Goal: Information Seeking & Learning: Learn about a topic

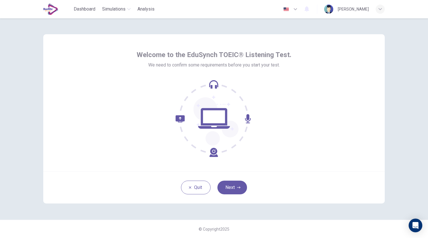
click at [292, 7] on icon "button" at bounding box center [295, 9] width 7 height 7
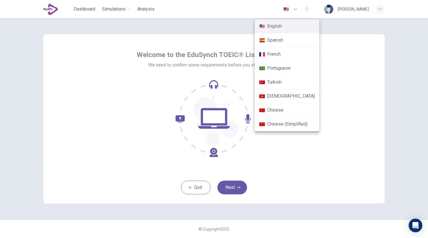
click at [279, 39] on li "Spanish" at bounding box center [287, 40] width 65 height 14
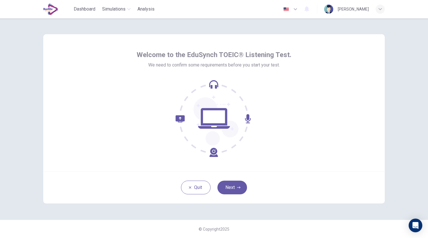
type input "**"
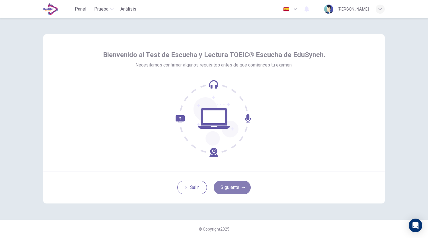
click at [237, 187] on button "Siguiente" at bounding box center [232, 187] width 37 height 14
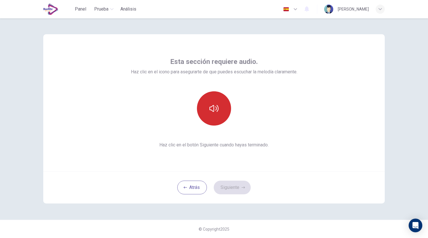
click at [221, 119] on button "button" at bounding box center [214, 108] width 34 height 34
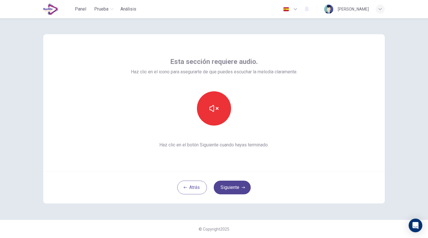
click at [238, 187] on button "Siguiente" at bounding box center [232, 187] width 37 height 14
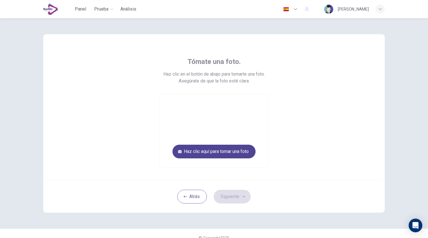
click at [242, 154] on button "Haz clic aquí para tomar una foto" at bounding box center [214, 151] width 83 height 14
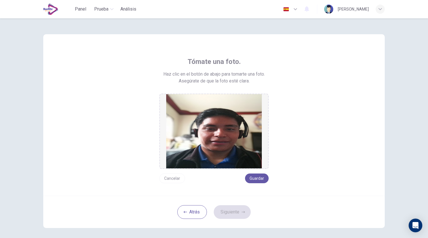
click at [171, 179] on button "Cancelar" at bounding box center [173, 178] width 26 height 10
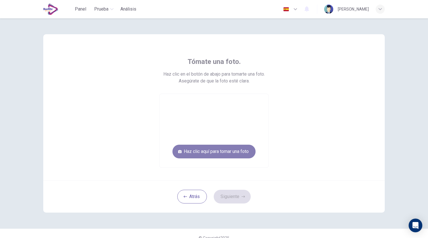
click at [210, 154] on button "Haz clic aquí para tomar una foto" at bounding box center [214, 151] width 83 height 14
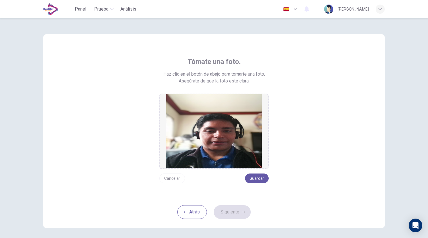
click at [173, 177] on button "Cancelar" at bounding box center [173, 178] width 26 height 10
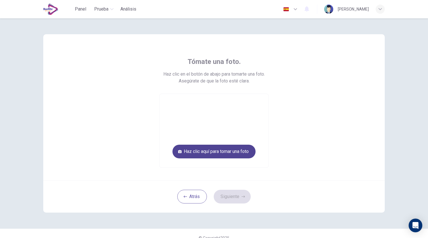
click at [205, 152] on button "Haz clic aquí para tomar una foto" at bounding box center [214, 151] width 83 height 14
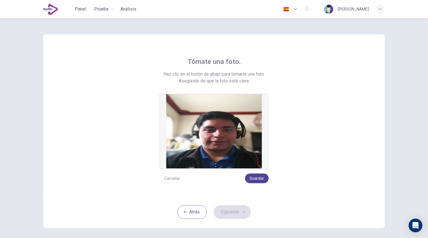
click at [255, 179] on button "Guardar" at bounding box center [257, 178] width 24 height 10
click at [223, 215] on button "Siguiente" at bounding box center [232, 212] width 37 height 14
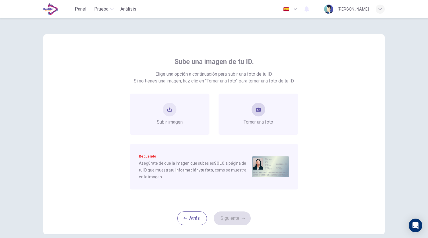
click at [259, 121] on span "Tomar una foto" at bounding box center [259, 122] width 30 height 7
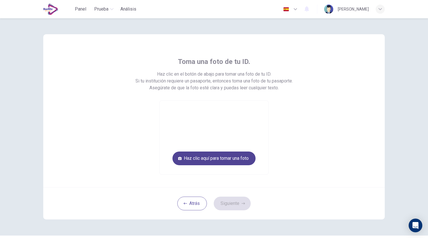
click at [210, 157] on button "Haz clic aquí para tomar una foto" at bounding box center [214, 158] width 83 height 14
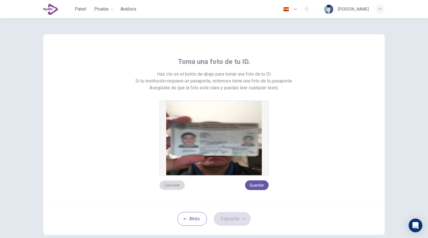
click at [173, 184] on button "Cancelar" at bounding box center [173, 185] width 26 height 10
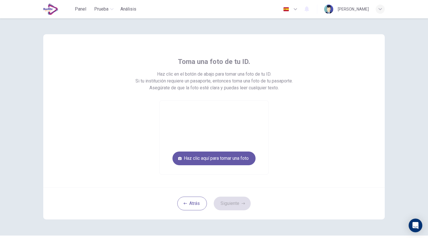
click at [384, 103] on div "Toma una foto de tu ID. Haz clic en el botón de abajo para tomar una foto de tu…" at bounding box center [214, 126] width 360 height 217
click at [240, 153] on button "Haz clic aquí para tomar una foto" at bounding box center [214, 158] width 83 height 14
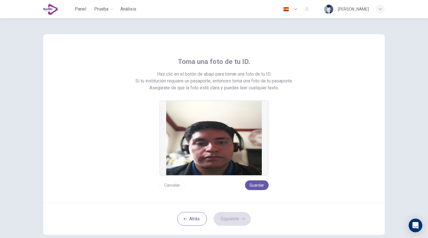
click at [173, 182] on button "Cancelar" at bounding box center [173, 185] width 26 height 10
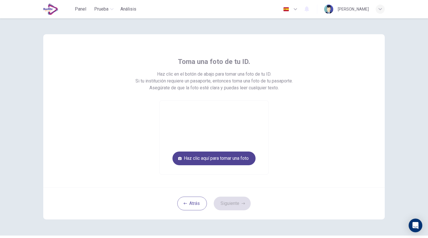
click at [238, 156] on button "Haz clic aquí para tomar una foto" at bounding box center [214, 158] width 83 height 14
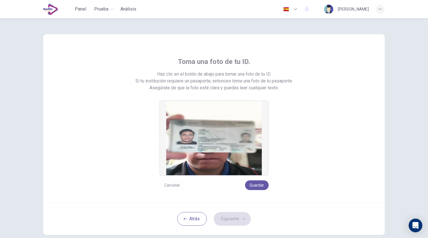
click at [238, 156] on img at bounding box center [214, 138] width 96 height 74
click at [195, 161] on img at bounding box center [214, 138] width 96 height 74
click at [170, 185] on button "Cancelar" at bounding box center [173, 185] width 26 height 10
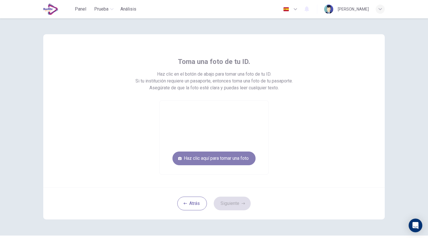
click at [199, 159] on button "Haz clic aquí para tomar una foto" at bounding box center [214, 158] width 83 height 14
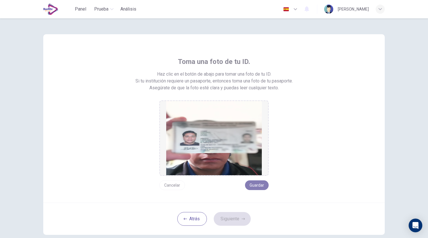
click at [262, 188] on button "Guardar" at bounding box center [257, 185] width 24 height 10
click at [237, 222] on button "Siguiente" at bounding box center [232, 219] width 37 height 14
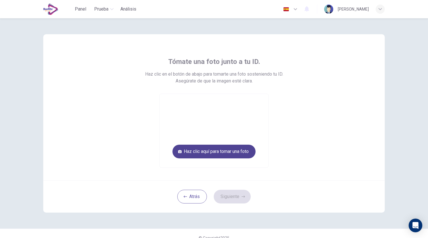
click at [224, 156] on button "Haz clic aquí para tomar una foto" at bounding box center [214, 151] width 83 height 14
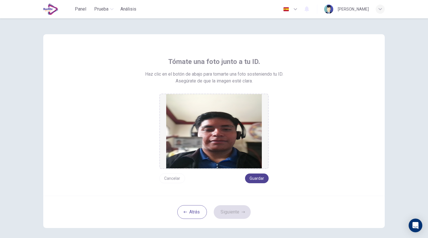
click at [258, 176] on button "Guardar" at bounding box center [257, 178] width 24 height 10
click at [232, 208] on button "Siguiente" at bounding box center [232, 212] width 37 height 14
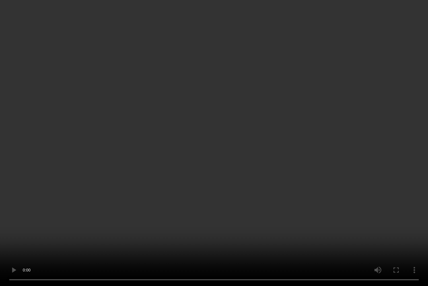
click at [321, 141] on video at bounding box center [214, 143] width 428 height 286
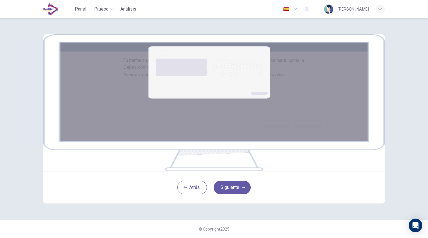
scroll to position [45, 0]
click at [230, 194] on button "Siguiente" at bounding box center [232, 187] width 37 height 14
click at [234, 194] on button "Siguiente" at bounding box center [232, 187] width 37 height 14
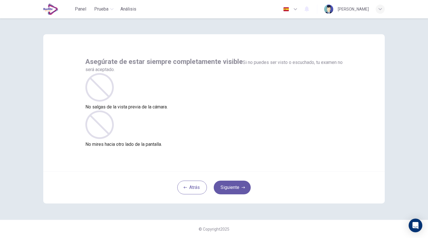
scroll to position [0, 0]
click at [233, 185] on button "Siguiente" at bounding box center [232, 187] width 37 height 14
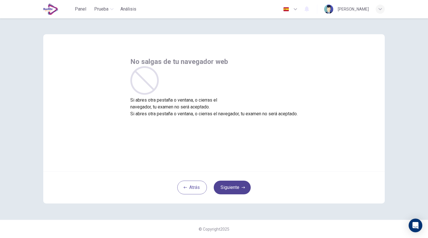
click at [233, 185] on button "Siguiente" at bounding box center [232, 187] width 37 height 14
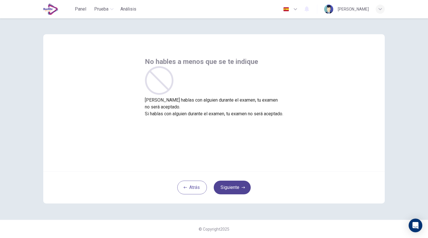
click at [235, 187] on button "Siguiente" at bounding box center [232, 187] width 37 height 14
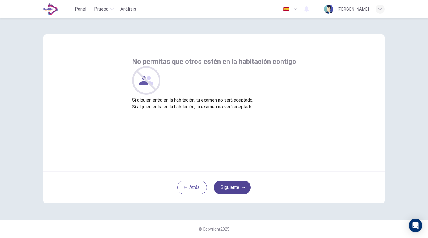
click at [234, 188] on button "Siguiente" at bounding box center [232, 187] width 37 height 14
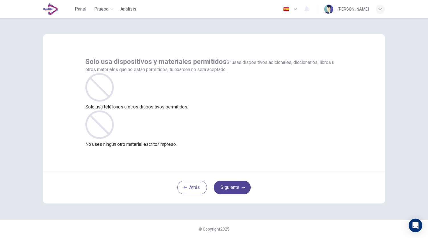
click at [234, 188] on button "Siguiente" at bounding box center [232, 187] width 37 height 14
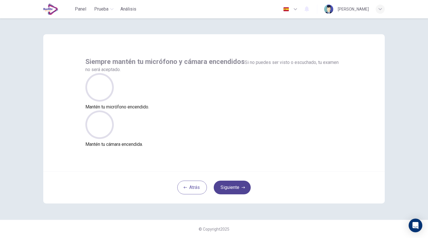
click at [234, 188] on button "Siguiente" at bounding box center [232, 187] width 37 height 14
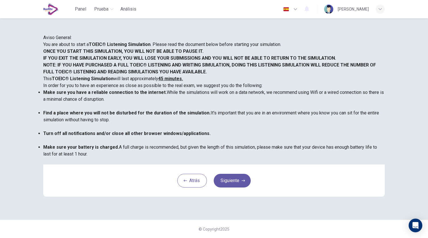
scroll to position [77, 0]
click at [277, 210] on div "Aviso General: You are about to start a TOEIC® Listening Simulation . Please re…" at bounding box center [214, 118] width 360 height 201
click at [238, 187] on button "Siguiente" at bounding box center [232, 180] width 37 height 14
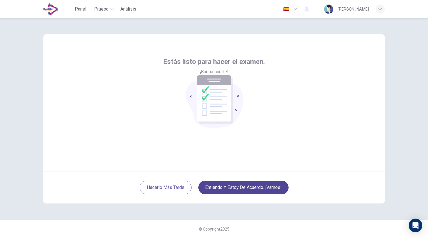
scroll to position [0, 0]
click at [247, 192] on button "Entiendo y estoy de acuerdo. ¡Vamos!" at bounding box center [244, 187] width 90 height 14
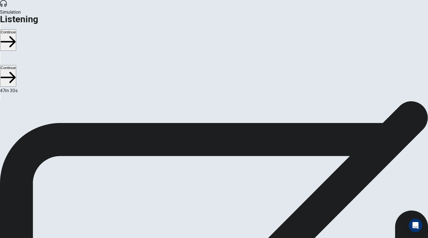
click at [16, 29] on button "Continue" at bounding box center [8, 39] width 16 height 21
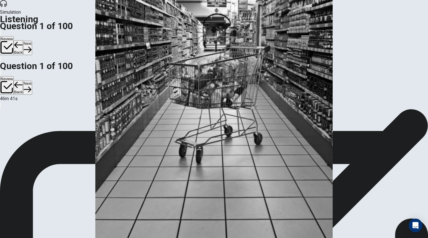
click at [48, 237] on button "button" at bounding box center [47, 240] width 1 height 5
click at [32, 41] on button "Next" at bounding box center [27, 48] width 9 height 14
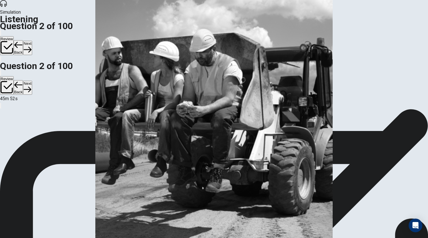
click at [31, 46] on icon "button" at bounding box center [28, 50] width 8 height 8
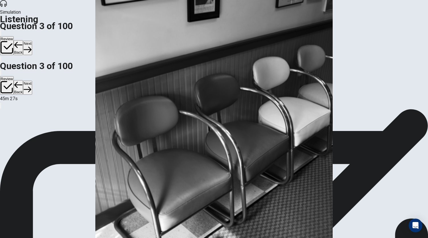
click at [32, 41] on button "Next" at bounding box center [27, 48] width 9 height 14
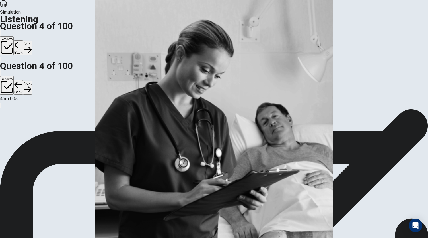
click at [32, 41] on button "Next" at bounding box center [27, 48] width 9 height 14
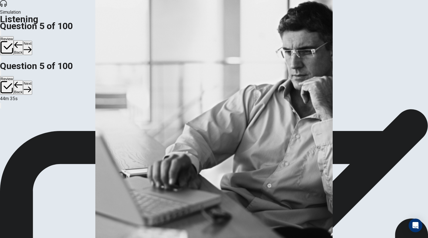
click at [32, 41] on button "Next" at bounding box center [27, 48] width 9 height 14
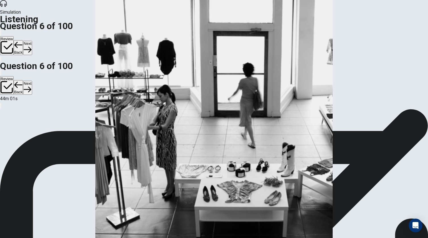
click at [32, 41] on button "Next" at bounding box center [27, 48] width 9 height 14
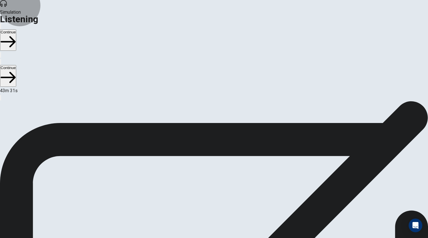
click at [16, 29] on button "Continue" at bounding box center [8, 39] width 16 height 21
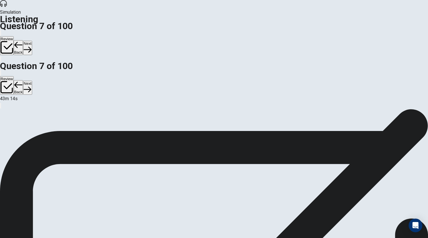
click at [32, 41] on button "Next" at bounding box center [27, 48] width 9 height 14
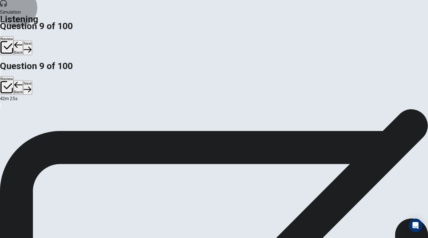
click at [32, 41] on button "Next" at bounding box center [27, 48] width 9 height 14
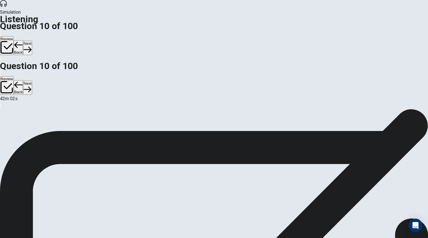
click at [32, 41] on button "Next" at bounding box center [27, 48] width 9 height 14
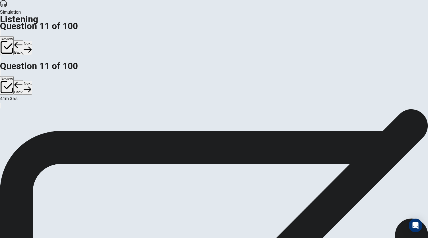
click at [32, 41] on button "Next" at bounding box center [27, 48] width 9 height 14
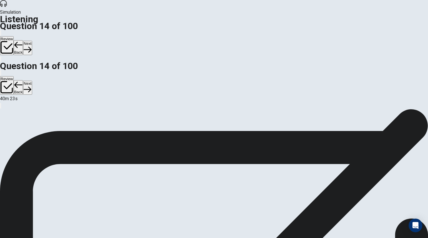
click at [32, 41] on button "Next" at bounding box center [27, 48] width 9 height 14
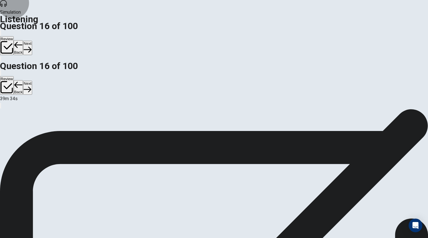
click at [32, 41] on button "Next" at bounding box center [27, 48] width 9 height 14
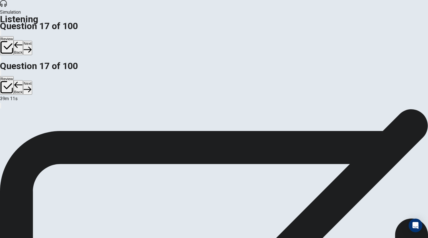
click at [32, 41] on button "Next" at bounding box center [27, 48] width 9 height 14
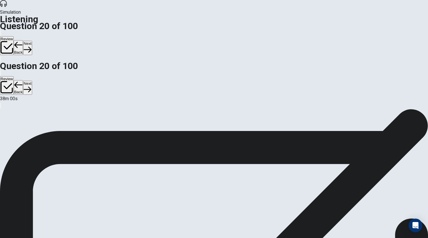
click at [32, 41] on button "Next" at bounding box center [27, 48] width 9 height 14
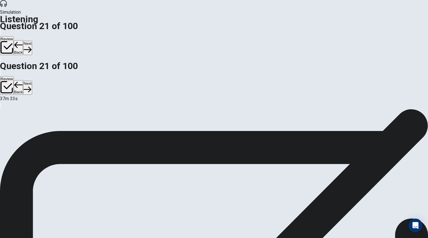
click at [31, 46] on icon "button" at bounding box center [28, 50] width 8 height 8
click at [32, 41] on button "Next" at bounding box center [27, 48] width 9 height 14
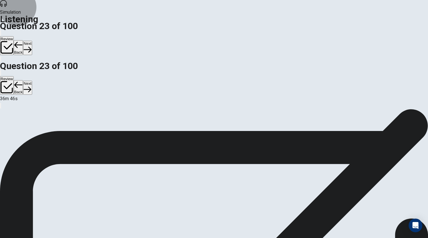
click at [31, 46] on icon "button" at bounding box center [28, 50] width 8 height 8
click at [32, 41] on button "Next" at bounding box center [27, 48] width 9 height 14
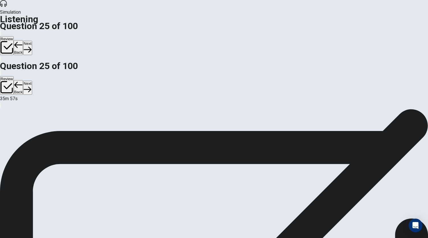
click at [32, 41] on button "Next" at bounding box center [27, 48] width 9 height 14
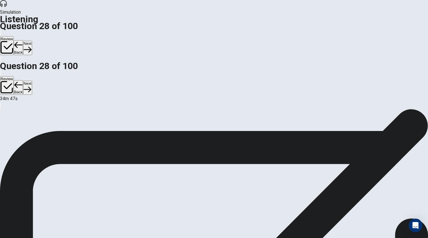
click at [32, 41] on button "Next" at bounding box center [27, 48] width 9 height 14
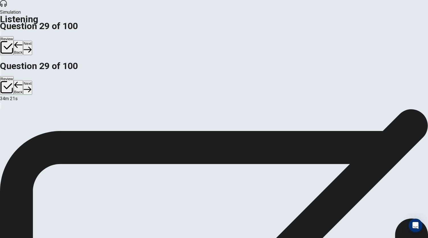
click at [31, 46] on icon "button" at bounding box center [28, 50] width 8 height 8
click at [32, 41] on button "Next" at bounding box center [27, 48] width 9 height 14
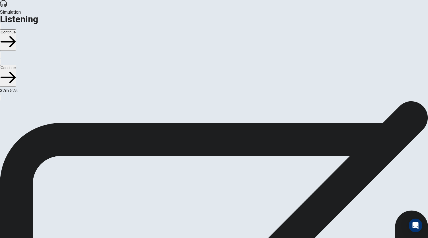
click at [16, 29] on button "Continue" at bounding box center [8, 39] width 16 height 21
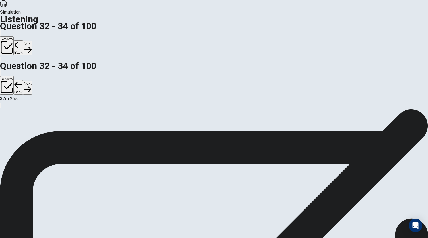
scroll to position [57, 0]
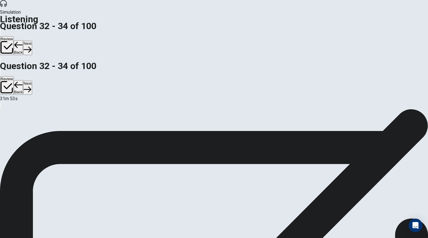
scroll to position [20, 0]
click at [32, 41] on button "Next" at bounding box center [27, 48] width 9 height 14
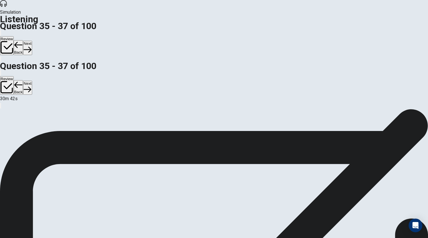
scroll to position [57, 0]
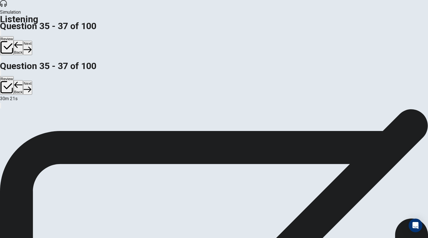
click at [32, 41] on button "Next" at bounding box center [27, 48] width 9 height 14
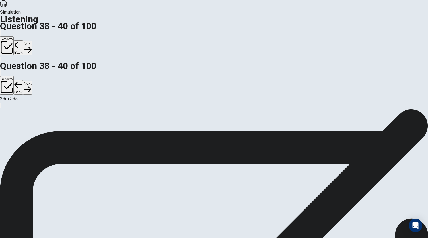
scroll to position [34, 0]
click at [31, 46] on icon "button" at bounding box center [28, 50] width 8 height 8
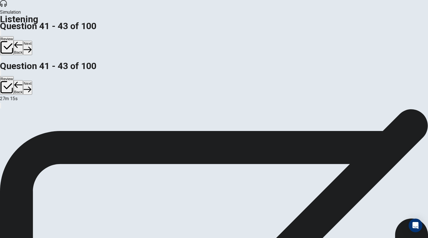
scroll to position [1, 0]
click at [32, 41] on button "Next" at bounding box center [27, 48] width 9 height 14
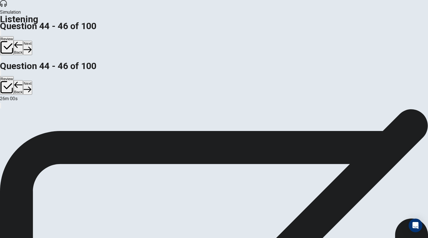
click at [32, 41] on button "Next" at bounding box center [27, 48] width 9 height 14
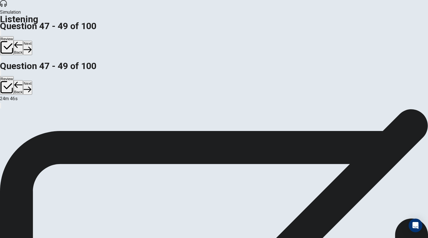
scroll to position [64, 0]
click at [32, 41] on button "Next" at bounding box center [27, 48] width 9 height 14
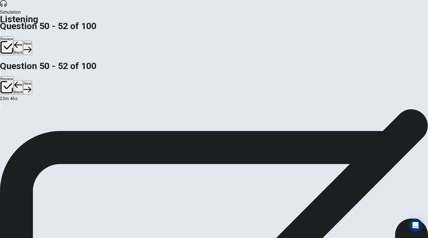
scroll to position [57, 0]
click at [32, 41] on button "Next" at bounding box center [27, 48] width 9 height 14
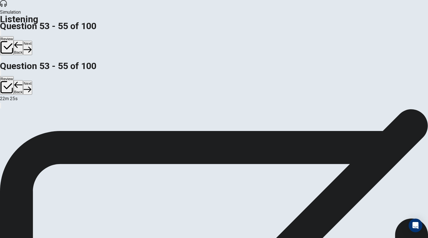
scroll to position [21, 0]
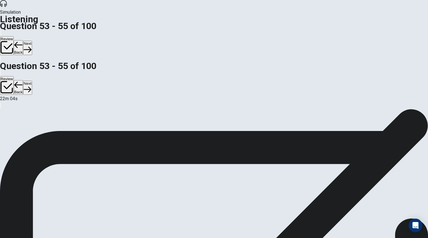
scroll to position [57, 0]
click at [32, 41] on button "Next" at bounding box center [27, 48] width 9 height 14
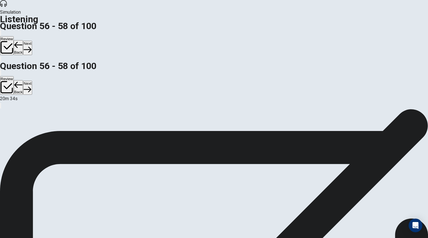
scroll to position [57, 0]
click at [32, 41] on button "Next" at bounding box center [27, 48] width 9 height 14
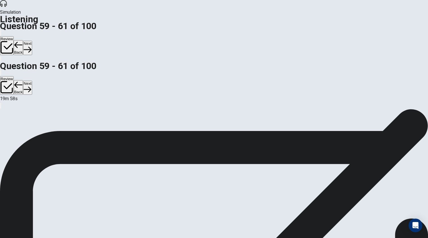
click at [85, 109] on video at bounding box center [42, 130] width 85 height 43
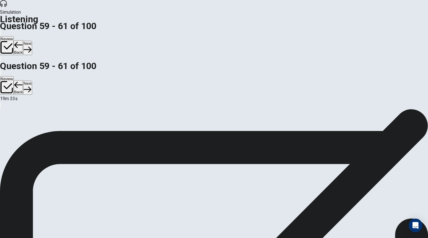
click at [85, 109] on video at bounding box center [42, 130] width 85 height 43
click at [32, 41] on button "Next" at bounding box center [27, 48] width 9 height 14
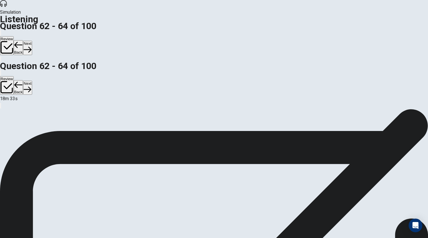
scroll to position [57, 0]
click at [32, 41] on button "Next" at bounding box center [27, 48] width 9 height 14
click at [23, 40] on button "Back" at bounding box center [19, 47] width 10 height 15
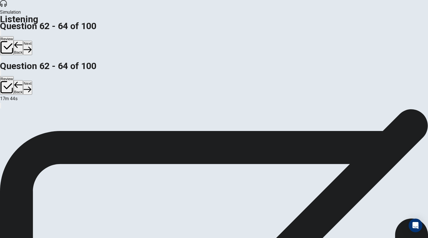
scroll to position [51, 0]
click at [32, 41] on button "Next" at bounding box center [27, 48] width 9 height 14
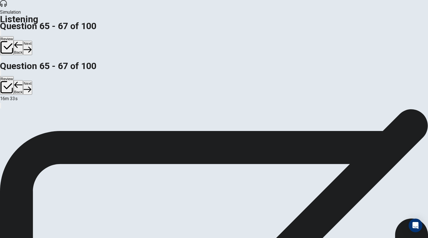
scroll to position [57, 0]
click at [32, 41] on button "Next" at bounding box center [27, 48] width 9 height 14
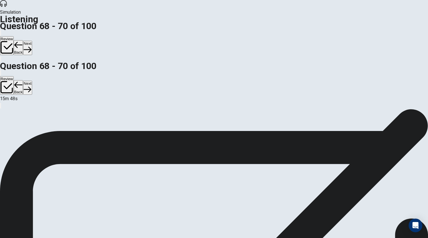
click at [32, 41] on button "Next" at bounding box center [27, 48] width 9 height 14
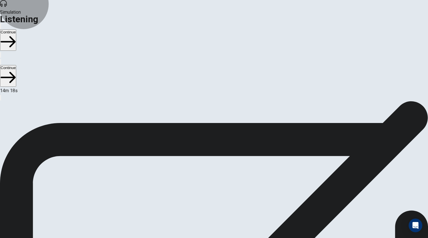
click at [16, 29] on button "Continue" at bounding box center [8, 39] width 16 height 21
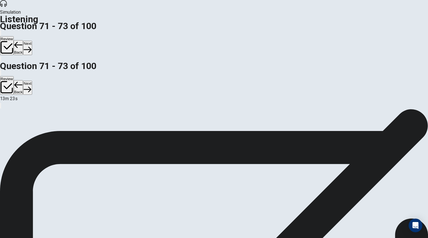
click at [32, 41] on button "Next" at bounding box center [27, 48] width 9 height 14
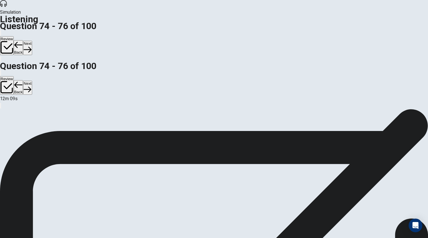
click at [32, 41] on button "Next" at bounding box center [27, 48] width 9 height 14
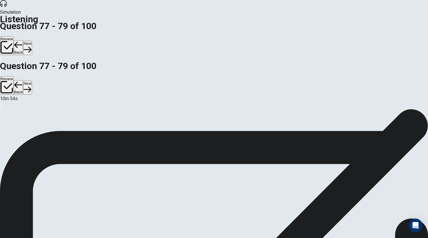
click at [32, 41] on button "Next" at bounding box center [27, 48] width 9 height 14
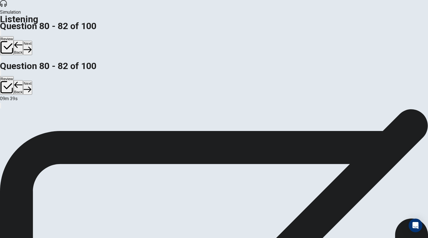
scroll to position [64, 0]
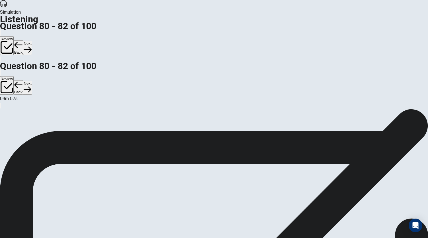
click at [31, 46] on icon "button" at bounding box center [28, 50] width 8 height 8
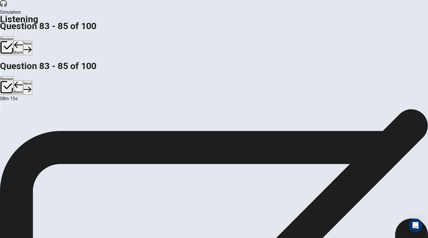
click at [32, 41] on button "Next" at bounding box center [27, 48] width 9 height 14
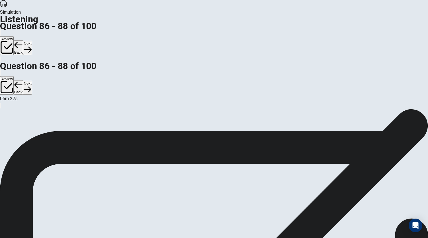
click at [32, 41] on button "Next" at bounding box center [27, 48] width 9 height 14
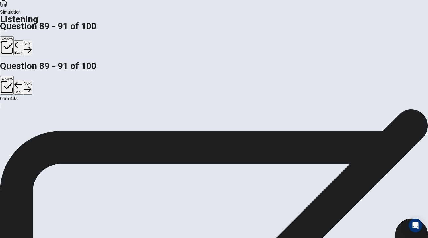
click at [32, 41] on button "Next" at bounding box center [27, 48] width 9 height 14
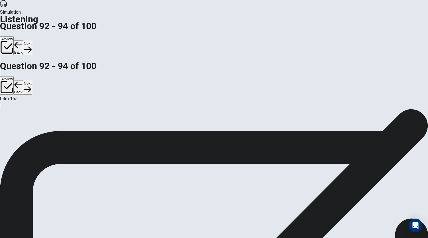
scroll to position [7, 0]
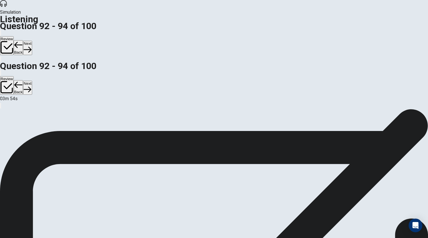
click at [32, 41] on button "Next" at bounding box center [27, 48] width 9 height 14
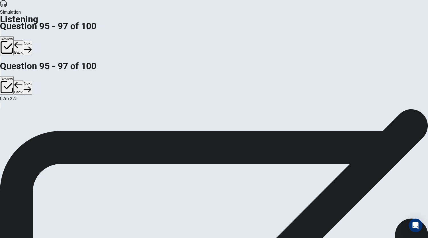
click at [32, 41] on button "Next" at bounding box center [27, 48] width 9 height 14
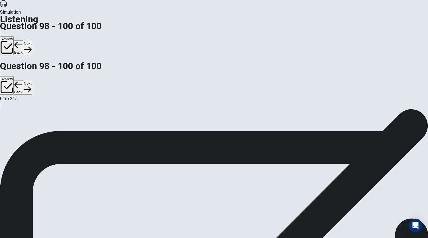
scroll to position [19, 0]
click at [14, 36] on button "Review" at bounding box center [7, 45] width 14 height 19
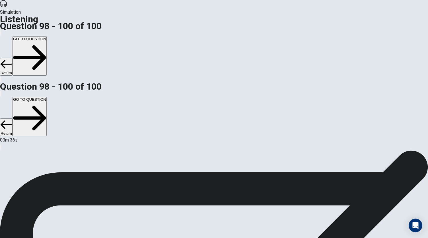
scroll to position [0, 0]
click at [47, 36] on button "GO TO QUESTION" at bounding box center [30, 55] width 34 height 39
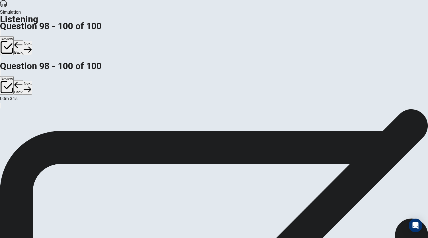
scroll to position [57, 0]
click at [340, 95] on div at bounding box center [214, 95] width 428 height 0
click at [32, 41] on button "Next" at bounding box center [27, 48] width 9 height 14
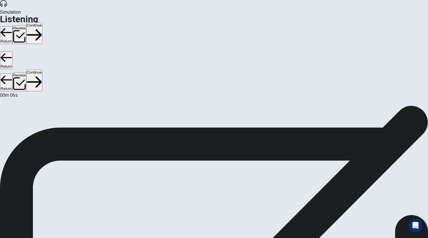
click at [42, 23] on button "Continue" at bounding box center [34, 33] width 16 height 21
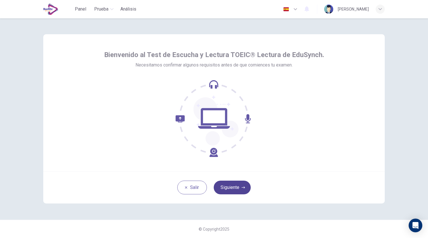
click at [245, 185] on button "Siguiente" at bounding box center [232, 187] width 37 height 14
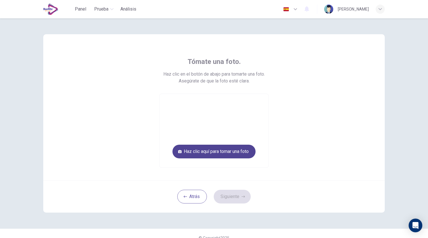
click at [238, 155] on button "Haz clic aquí para tomar una foto" at bounding box center [214, 151] width 83 height 14
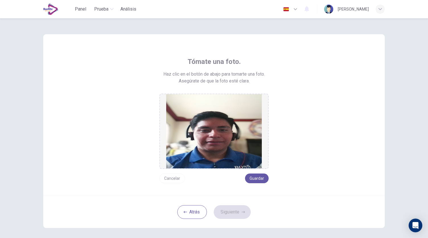
click at [173, 181] on button "Cancelar" at bounding box center [173, 178] width 26 height 10
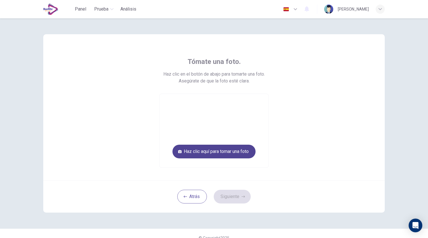
click at [199, 155] on button "Haz clic aquí para tomar una foto" at bounding box center [214, 151] width 83 height 14
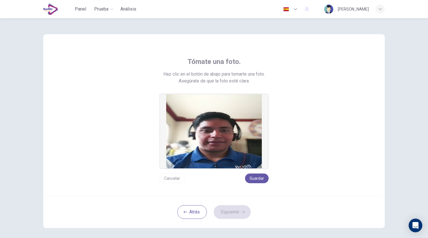
click at [169, 175] on button "Cancelar" at bounding box center [173, 178] width 26 height 10
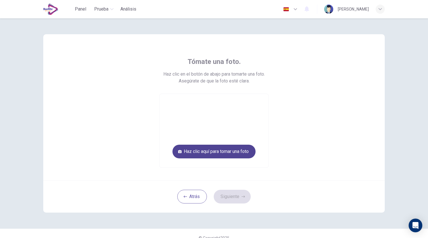
click at [218, 157] on button "Haz clic aquí para tomar una foto" at bounding box center [214, 151] width 83 height 14
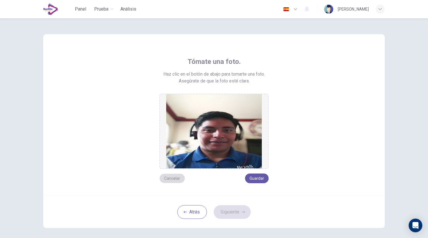
click at [177, 177] on button "Cancelar" at bounding box center [173, 178] width 26 height 10
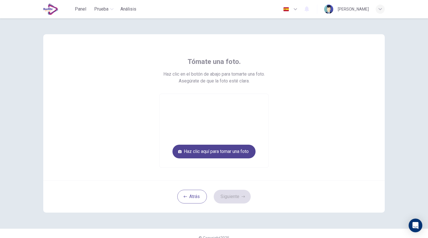
click at [214, 153] on button "Haz clic aquí para tomar una foto" at bounding box center [214, 151] width 83 height 14
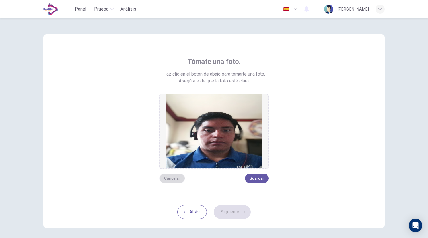
click at [176, 177] on button "Cancelar" at bounding box center [173, 178] width 26 height 10
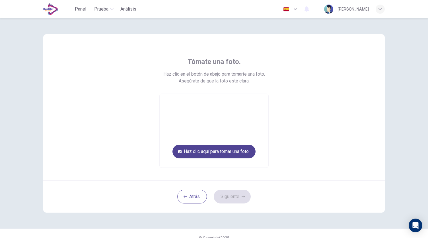
click at [220, 153] on button "Haz clic aquí para tomar una foto" at bounding box center [214, 151] width 83 height 14
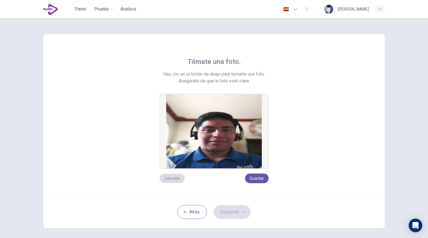
click at [174, 178] on button "Cancelar" at bounding box center [173, 178] width 26 height 10
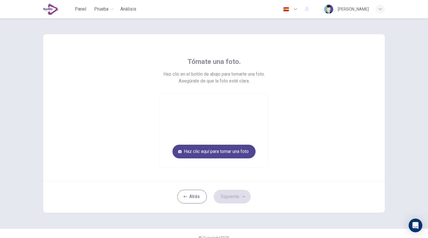
click at [215, 156] on button "Haz clic aquí para tomar una foto" at bounding box center [214, 151] width 83 height 14
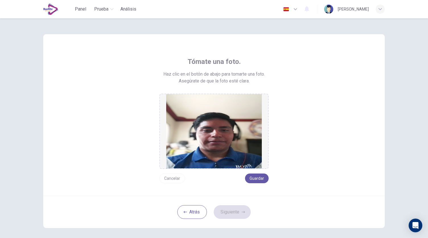
click at [166, 180] on button "Cancelar" at bounding box center [173, 178] width 26 height 10
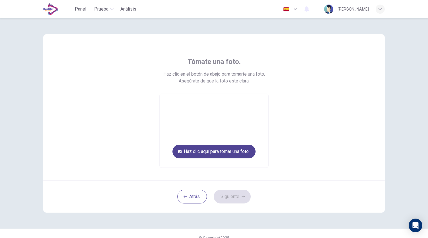
click at [218, 151] on button "Haz clic aquí para tomar una foto" at bounding box center [214, 151] width 83 height 14
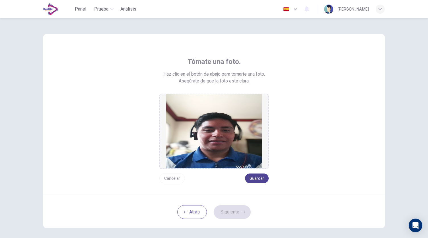
click at [254, 179] on button "Guardar" at bounding box center [257, 178] width 24 height 10
click at [262, 176] on button "Guardar" at bounding box center [257, 178] width 24 height 10
click at [232, 211] on button "Siguiente" at bounding box center [232, 212] width 37 height 14
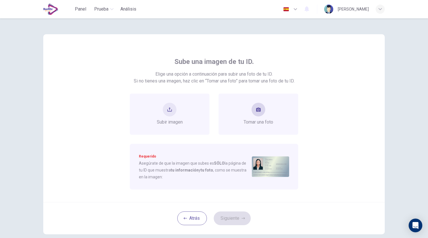
click at [254, 127] on div "Tomar una foto" at bounding box center [259, 113] width 80 height 41
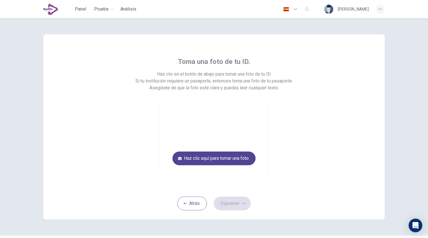
click at [229, 155] on button "Haz clic aquí para tomar una foto" at bounding box center [214, 158] width 83 height 14
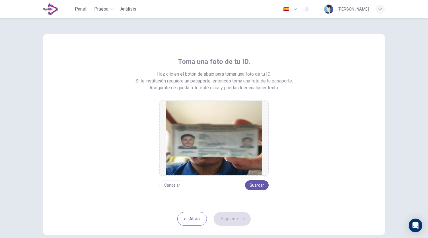
click at [173, 186] on button "Cancelar" at bounding box center [173, 185] width 26 height 10
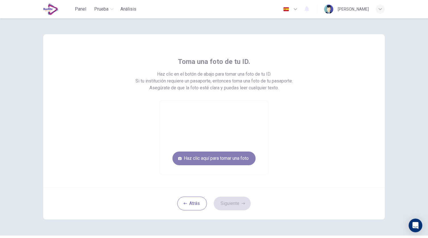
click at [199, 162] on button "Haz clic aquí para tomar una foto" at bounding box center [214, 158] width 83 height 14
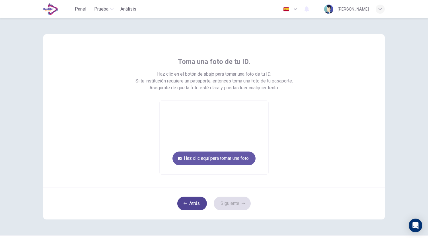
click at [189, 199] on button "Atrás" at bounding box center [192, 203] width 30 height 14
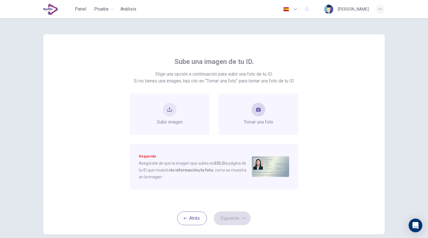
click at [255, 124] on span "Tomar una foto" at bounding box center [259, 122] width 30 height 7
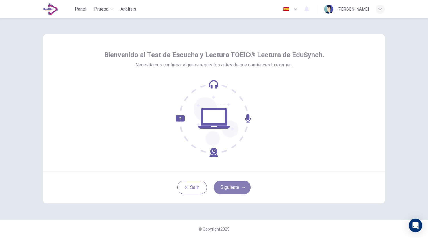
click at [238, 184] on button "Siguiente" at bounding box center [232, 187] width 37 height 14
click at [225, 190] on button "Siguiente" at bounding box center [232, 187] width 37 height 14
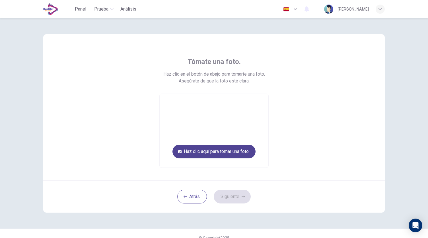
click at [228, 158] on button "Haz clic aquí para tomar una foto" at bounding box center [214, 151] width 83 height 14
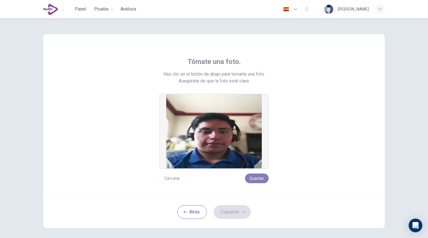
click at [254, 176] on button "Guardar" at bounding box center [257, 178] width 24 height 10
click at [234, 206] on button "Siguiente" at bounding box center [232, 212] width 37 height 14
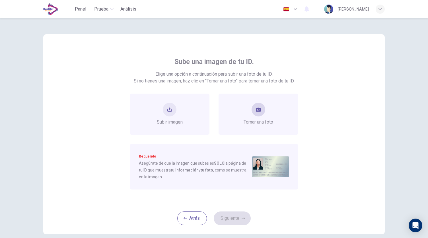
click at [282, 117] on div "Tomar una foto" at bounding box center [259, 113] width 80 height 41
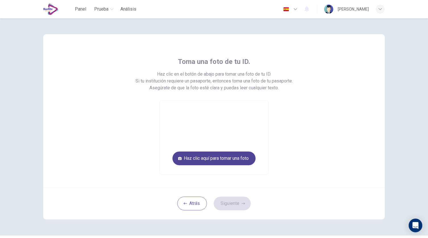
click at [225, 160] on button "Haz clic aquí para tomar una foto" at bounding box center [214, 158] width 83 height 14
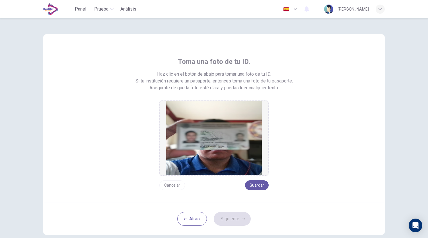
click at [178, 186] on button "Cancelar" at bounding box center [173, 185] width 26 height 10
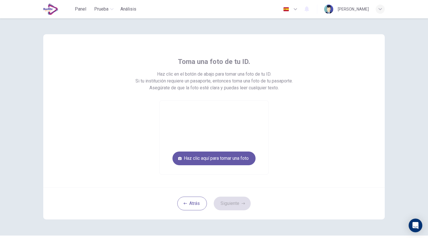
click at [197, 136] on video at bounding box center [214, 137] width 109 height 73
click at [196, 155] on button "Haz clic aquí para tomar una foto" at bounding box center [214, 158] width 83 height 14
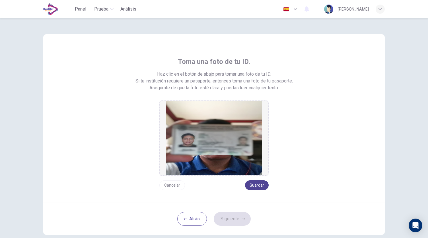
click at [256, 184] on button "Guardar" at bounding box center [257, 185] width 24 height 10
click at [237, 222] on button "Siguiente" at bounding box center [232, 219] width 37 height 14
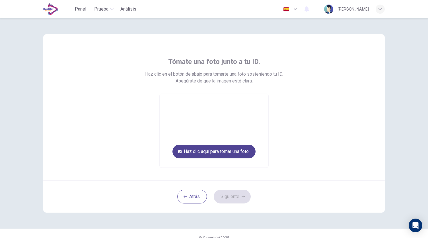
click at [236, 150] on button "Haz clic aquí para tomar una foto" at bounding box center [214, 151] width 83 height 14
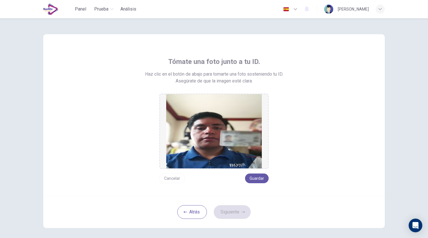
click at [171, 177] on button "Cancelar" at bounding box center [173, 178] width 26 height 10
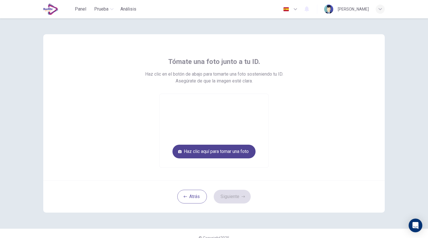
click at [230, 153] on button "Haz clic aquí para tomar una foto" at bounding box center [214, 151] width 83 height 14
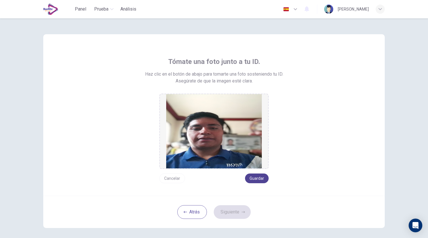
click at [256, 180] on button "Guardar" at bounding box center [257, 178] width 24 height 10
click at [233, 213] on button "Siguiente" at bounding box center [232, 212] width 37 height 14
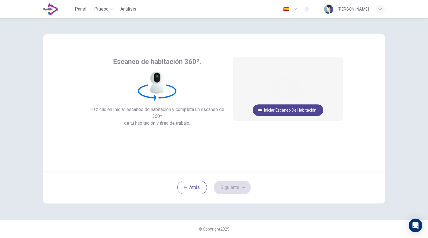
click at [300, 112] on button "Iniciar escaneo de habitación" at bounding box center [288, 109] width 71 height 11
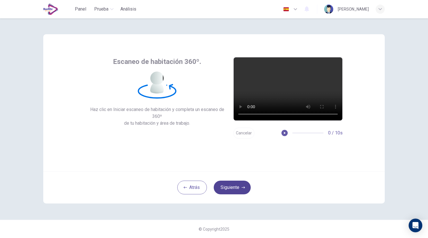
click at [243, 187] on icon "button" at bounding box center [243, 187] width 3 height 2
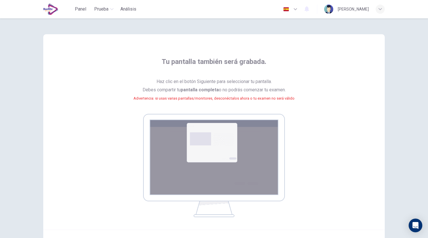
scroll to position [58, 0]
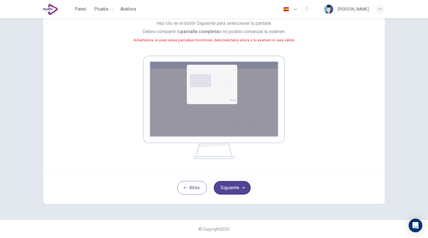
click at [234, 191] on button "Siguiente" at bounding box center [232, 188] width 37 height 14
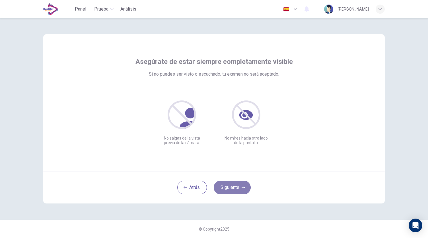
click at [234, 189] on button "Siguiente" at bounding box center [232, 187] width 37 height 14
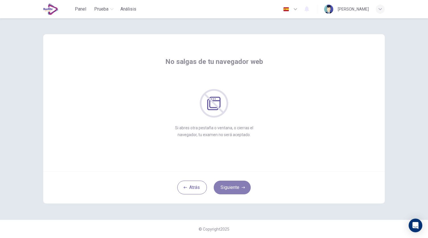
click at [234, 189] on button "Siguiente" at bounding box center [232, 187] width 37 height 14
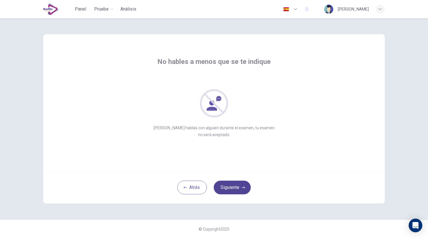
click at [234, 189] on button "Siguiente" at bounding box center [232, 187] width 37 height 14
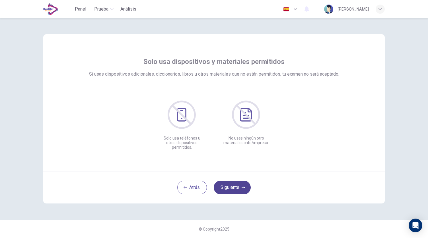
click at [234, 189] on button "Siguiente" at bounding box center [232, 187] width 37 height 14
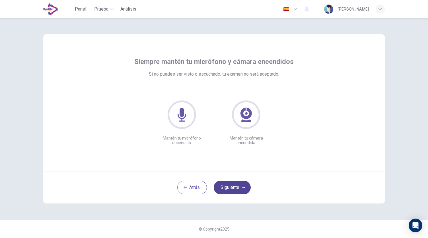
click at [234, 189] on button "Siguiente" at bounding box center [232, 187] width 37 height 14
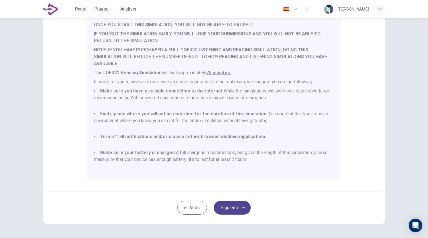
scroll to position [60, 0]
click at [229, 202] on button "Siguiente" at bounding box center [232, 207] width 37 height 14
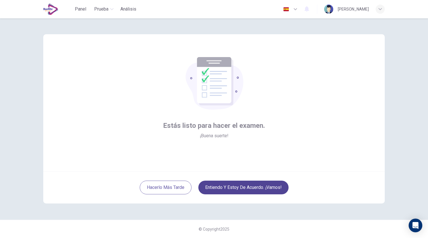
scroll to position [0, 0]
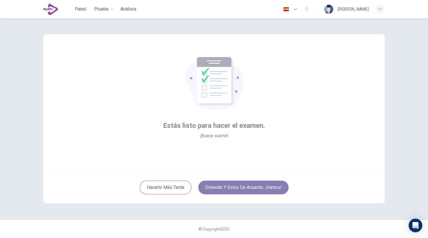
click at [249, 189] on button "Entiendo y estoy de acuerdo. ¡Vamos!" at bounding box center [244, 187] width 90 height 14
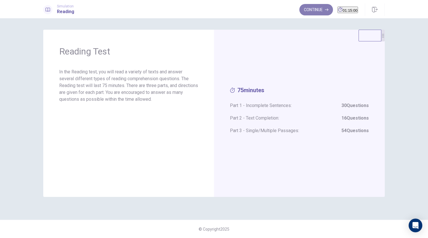
click at [300, 7] on button "Continue" at bounding box center [317, 9] width 34 height 11
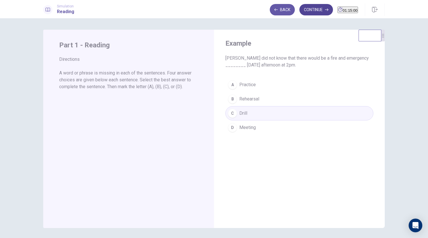
click at [306, 12] on button "Continue" at bounding box center [317, 9] width 34 height 11
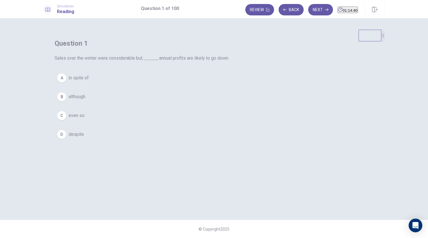
click at [85, 119] on span "even so" at bounding box center [77, 115] width 16 height 7
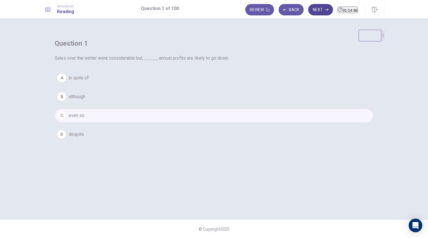
click at [309, 6] on button "Next" at bounding box center [321, 9] width 25 height 11
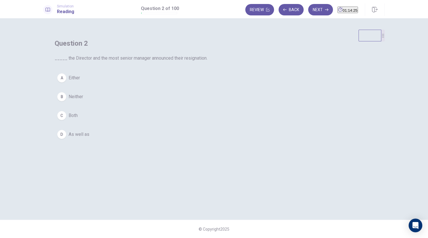
click at [80, 81] on span "Either" at bounding box center [74, 77] width 11 height 7
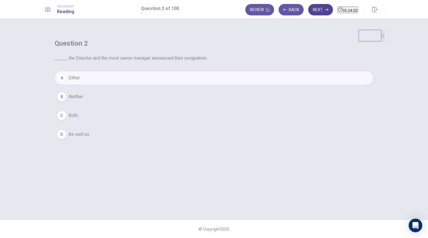
click at [313, 8] on button "Next" at bounding box center [321, 9] width 25 height 11
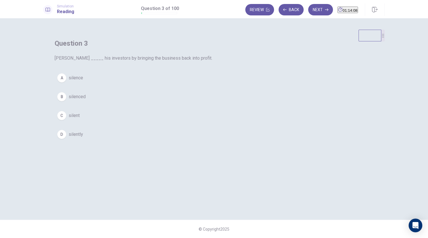
click at [66, 82] on div "A" at bounding box center [61, 77] width 9 height 9
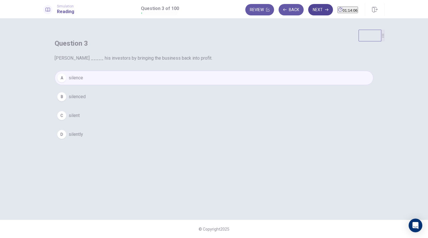
click at [309, 5] on button "Next" at bounding box center [321, 9] width 25 height 11
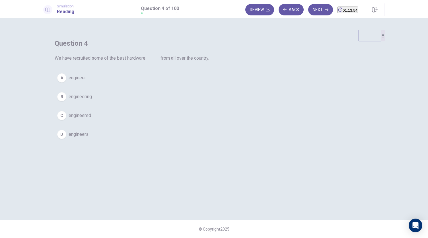
click at [89, 138] on span "engineers" at bounding box center [79, 134] width 20 height 7
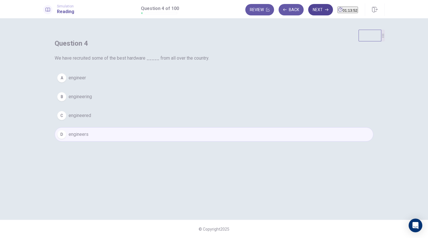
click at [311, 12] on button "Next" at bounding box center [321, 9] width 25 height 11
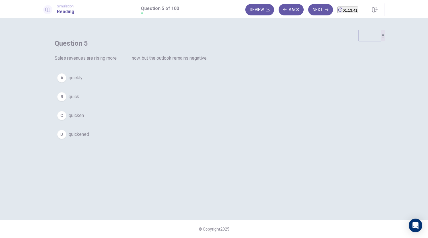
click at [83, 81] on span "quickly" at bounding box center [76, 77] width 14 height 7
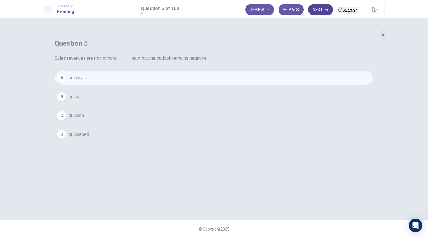
click at [311, 11] on button "Next" at bounding box center [321, 9] width 25 height 11
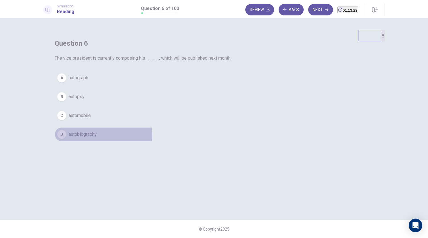
click at [97, 138] on span "autobiography" at bounding box center [83, 134] width 28 height 7
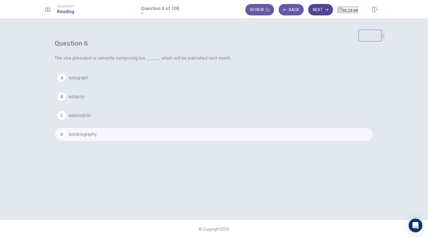
click at [313, 12] on button "Next" at bounding box center [321, 9] width 25 height 11
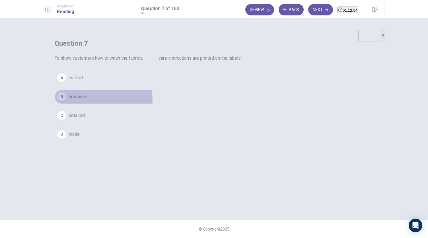
click at [87, 100] on span "produced" at bounding box center [78, 96] width 19 height 7
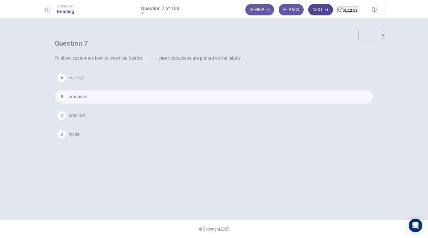
click at [312, 12] on button "Next" at bounding box center [321, 9] width 25 height 11
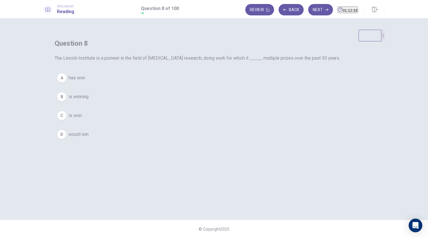
click at [176, 85] on button "A has won" at bounding box center [214, 78] width 319 height 14
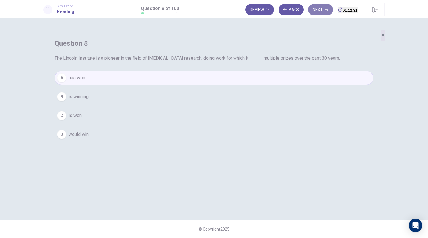
click at [325, 8] on icon "button" at bounding box center [326, 9] width 3 height 3
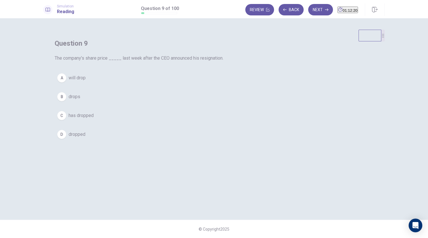
click at [86, 81] on span "will drop" at bounding box center [77, 77] width 17 height 7
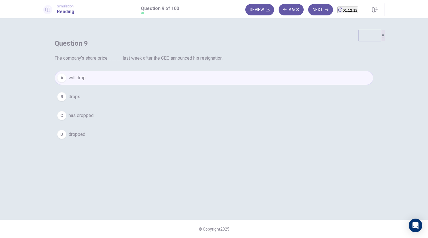
click at [213, 122] on button "C has dropped" at bounding box center [214, 115] width 319 height 14
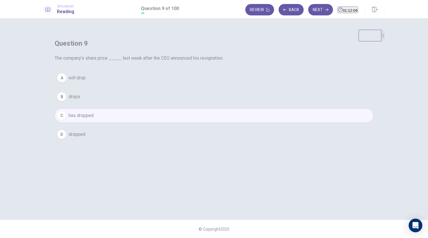
click at [80, 100] on span "drops" at bounding box center [75, 96] width 12 height 7
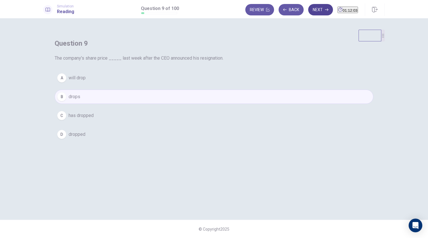
click at [312, 11] on button "Next" at bounding box center [321, 9] width 25 height 11
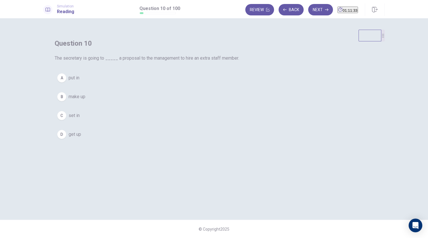
click at [85, 100] on span "make up" at bounding box center [77, 96] width 17 height 7
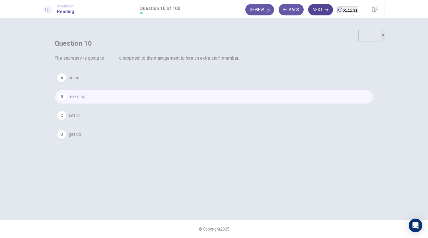
click at [313, 10] on button "Next" at bounding box center [321, 9] width 25 height 11
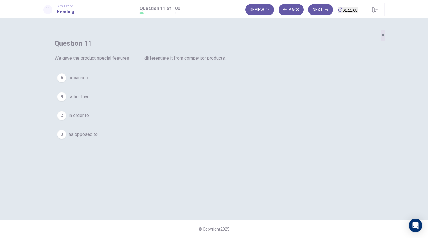
click at [204, 85] on button "A because of" at bounding box center [214, 78] width 319 height 14
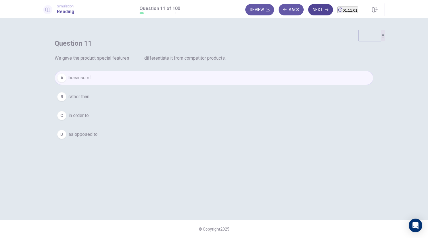
click at [309, 9] on button "Next" at bounding box center [321, 9] width 25 height 11
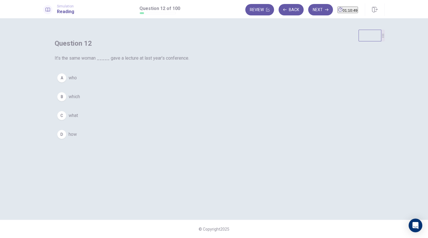
click at [77, 81] on span "who" at bounding box center [73, 77] width 8 height 7
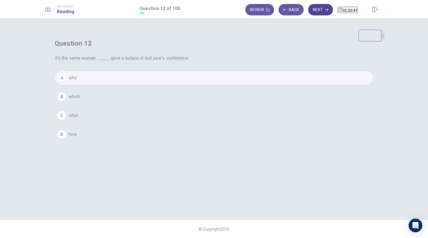
click at [318, 13] on button "Next" at bounding box center [321, 9] width 25 height 11
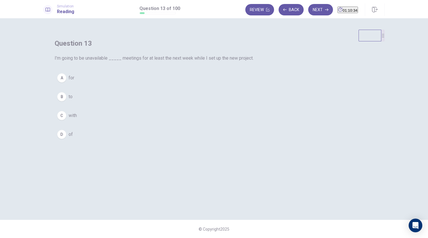
click at [168, 104] on button "B to" at bounding box center [214, 96] width 319 height 14
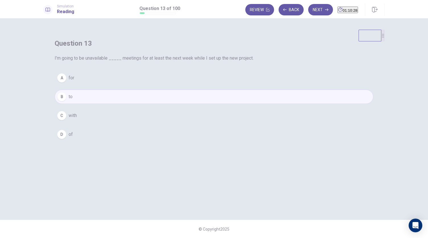
click at [219, 122] on button "C with" at bounding box center [214, 115] width 319 height 14
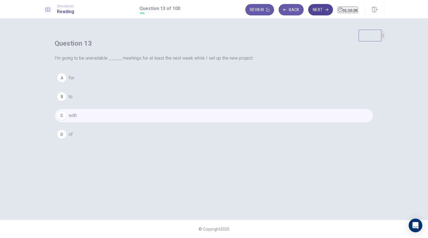
click at [311, 7] on button "Next" at bounding box center [321, 9] width 25 height 11
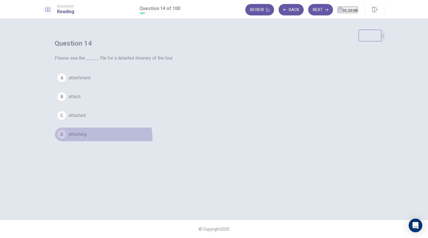
click at [171, 141] on button "D attaching" at bounding box center [214, 134] width 319 height 14
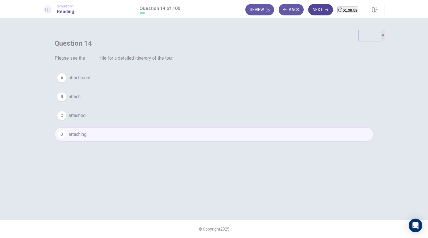
click at [315, 14] on button "Next" at bounding box center [321, 9] width 25 height 11
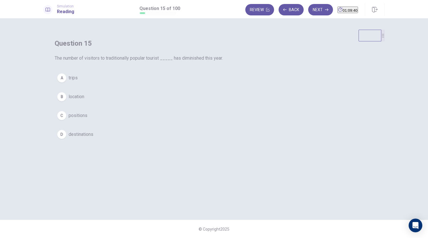
click at [84, 100] on span "location" at bounding box center [77, 96] width 16 height 7
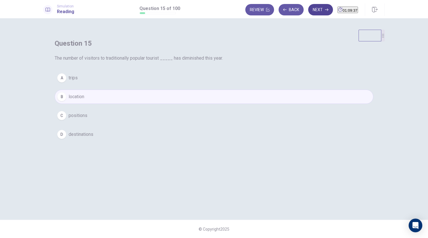
click at [313, 12] on button "Next" at bounding box center [321, 9] width 25 height 11
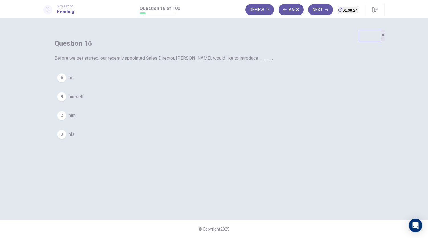
click at [84, 100] on span "himself" at bounding box center [76, 96] width 15 height 7
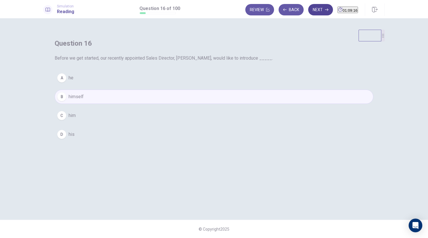
click at [311, 11] on button "Next" at bounding box center [321, 9] width 25 height 11
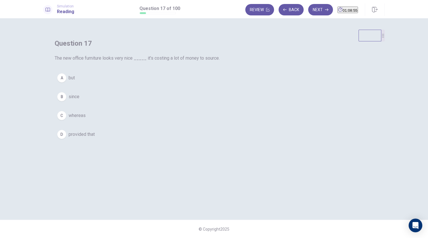
click at [177, 85] on button "A but" at bounding box center [214, 78] width 319 height 14
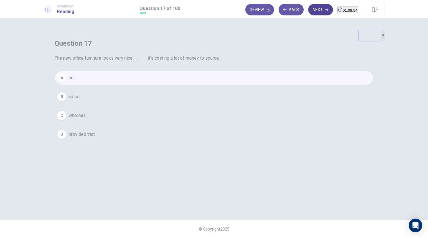
click at [325, 10] on icon "button" at bounding box center [326, 10] width 3 height 3
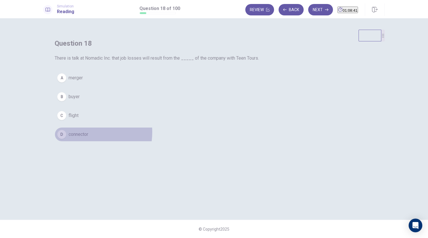
click at [88, 138] on span "connector" at bounding box center [79, 134] width 20 height 7
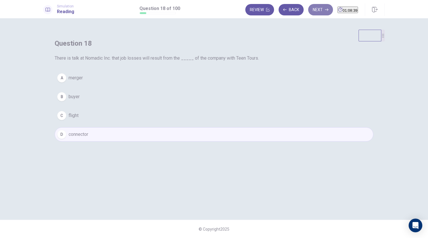
click at [314, 12] on button "Next" at bounding box center [321, 9] width 25 height 11
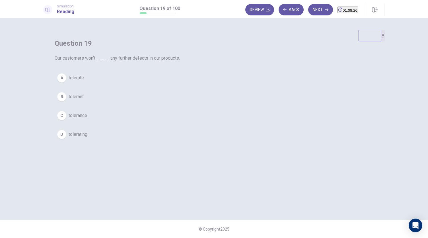
click at [84, 100] on span "tolerant" at bounding box center [76, 96] width 15 height 7
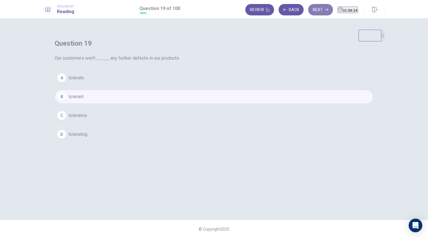
click at [325, 11] on icon "button" at bounding box center [326, 9] width 3 height 3
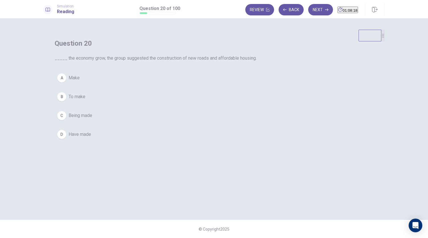
click at [91, 138] on span "Have made" at bounding box center [80, 134] width 23 height 7
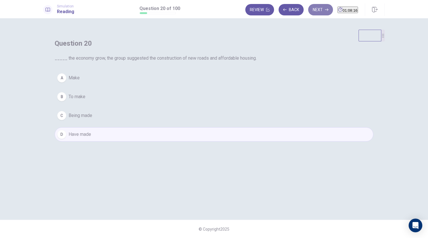
click at [312, 6] on button "Next" at bounding box center [321, 9] width 25 height 11
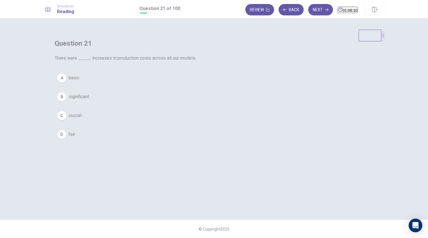
click at [89, 100] on span "significant" at bounding box center [79, 96] width 21 height 7
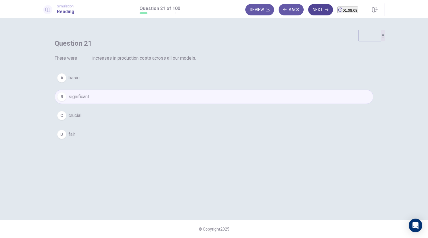
click at [314, 11] on button "Next" at bounding box center [321, 9] width 25 height 11
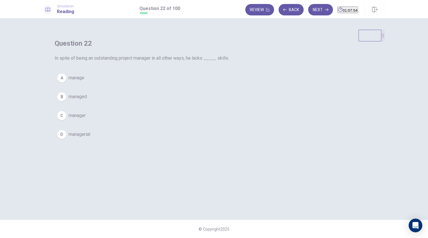
click at [197, 122] on button "C manager" at bounding box center [214, 115] width 319 height 14
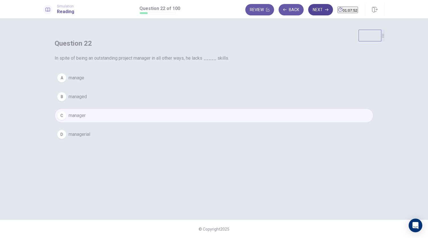
click at [311, 12] on button "Next" at bounding box center [321, 9] width 25 height 11
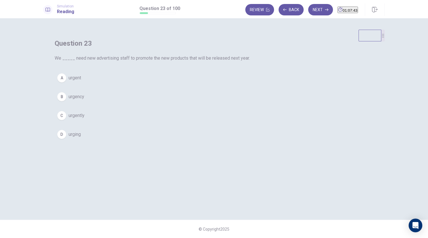
click at [202, 122] on button "C urgently" at bounding box center [214, 115] width 319 height 14
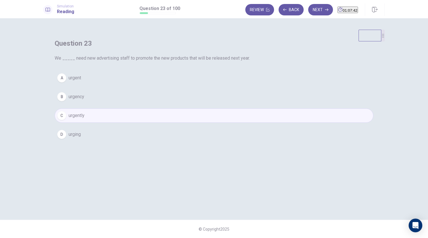
click at [203, 85] on button "A urgent" at bounding box center [214, 78] width 319 height 14
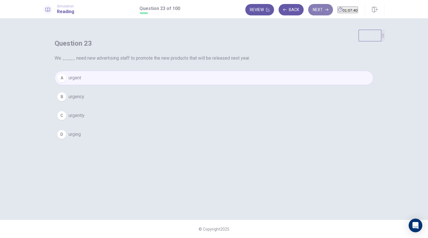
click at [325, 10] on icon "button" at bounding box center [326, 9] width 3 height 3
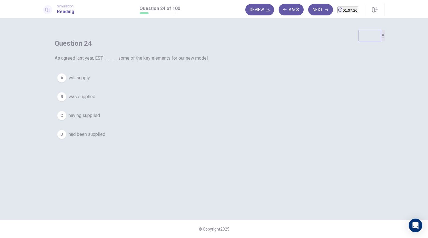
click at [95, 100] on span "was supplied" at bounding box center [82, 96] width 27 height 7
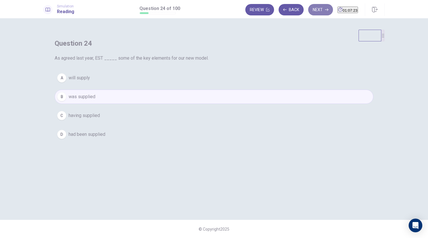
click at [311, 13] on button "Next" at bounding box center [321, 9] width 25 height 11
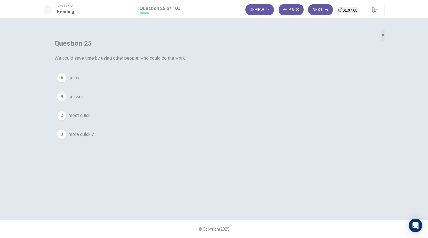
click at [192, 141] on button "D more quickly" at bounding box center [214, 134] width 319 height 14
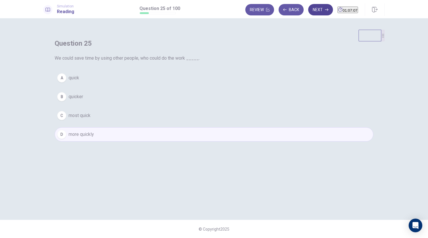
click at [310, 13] on button "Next" at bounding box center [321, 9] width 25 height 11
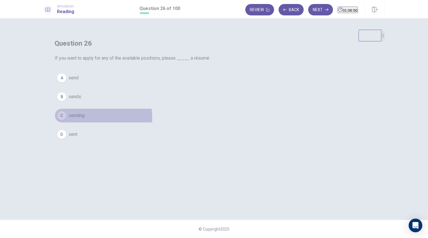
click at [85, 119] on span "sending" at bounding box center [77, 115] width 16 height 7
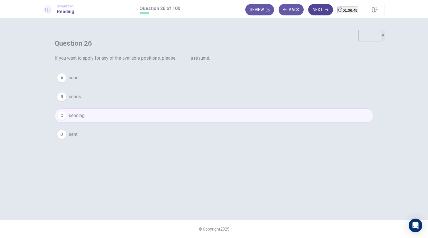
click at [310, 10] on button "Next" at bounding box center [321, 9] width 25 height 11
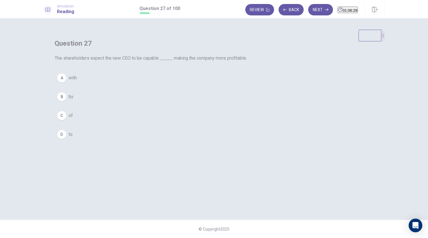
click at [73, 119] on span "of" at bounding box center [71, 115] width 4 height 7
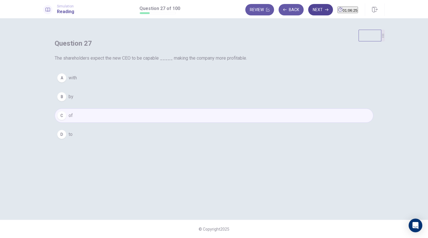
click at [310, 11] on button "Next" at bounding box center [321, 9] width 25 height 11
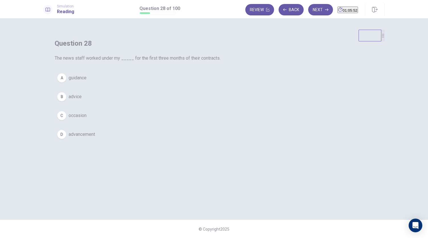
click at [205, 122] on button "C occasion" at bounding box center [214, 115] width 319 height 14
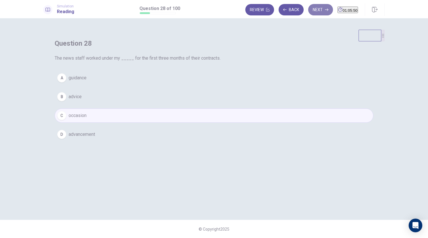
click at [310, 5] on button "Next" at bounding box center [321, 9] width 25 height 11
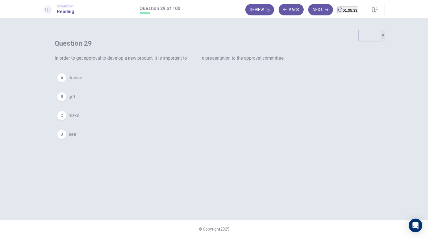
click at [190, 122] on button "C make" at bounding box center [214, 115] width 319 height 14
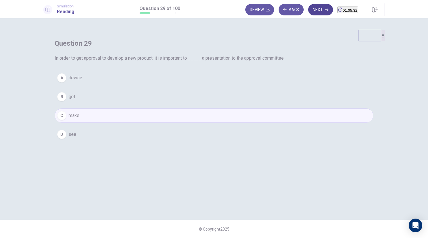
click at [309, 13] on button "Next" at bounding box center [321, 9] width 25 height 11
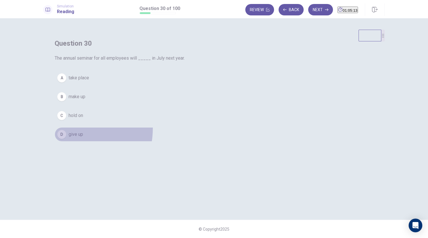
click at [177, 141] on button "D give up" at bounding box center [214, 134] width 319 height 14
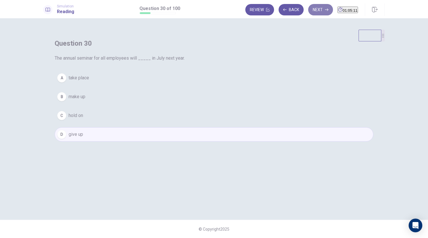
click at [318, 7] on button "Next" at bounding box center [321, 9] width 25 height 11
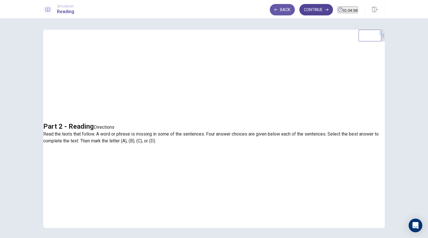
click at [308, 13] on button "Continue" at bounding box center [317, 9] width 34 height 11
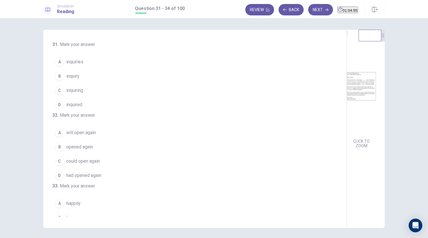
click at [347, 96] on img at bounding box center [361, 85] width 29 height 99
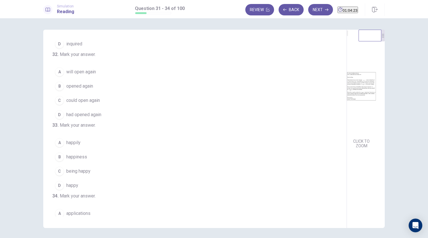
scroll to position [58, 0]
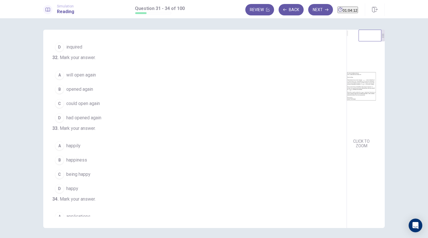
click at [106, 82] on button "A will open again" at bounding box center [191, 75] width 279 height 14
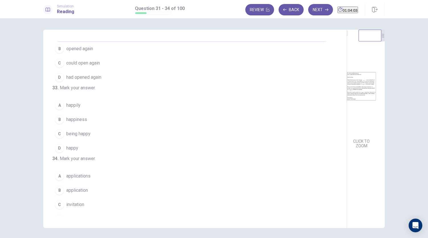
scroll to position [98, 0]
click at [96, 126] on button "B happiness" at bounding box center [191, 119] width 279 height 14
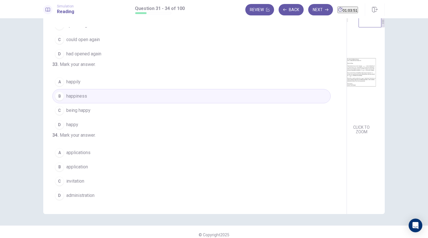
scroll to position [14, 0]
click at [83, 181] on span "invitation" at bounding box center [75, 180] width 18 height 7
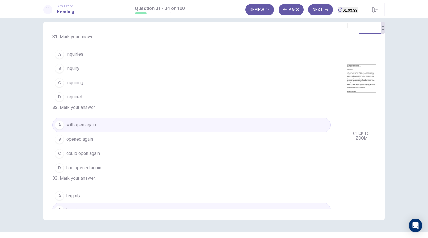
scroll to position [7, 0]
click at [99, 69] on button "B inquiry" at bounding box center [191, 69] width 279 height 14
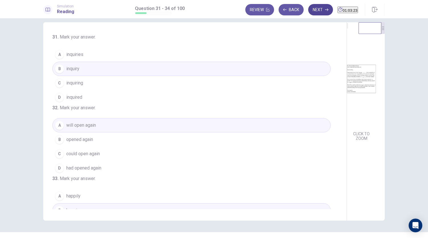
click at [313, 11] on button "Next" at bounding box center [321, 9] width 25 height 11
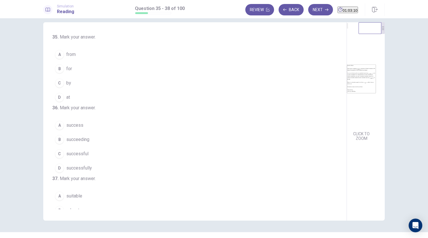
click at [75, 69] on button "B for" at bounding box center [191, 69] width 279 height 14
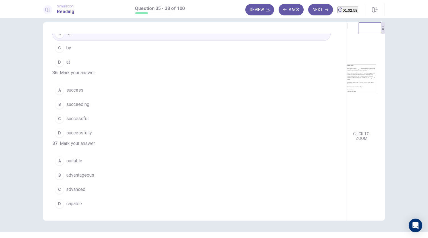
scroll to position [35, 0]
click at [96, 139] on button "D successfully" at bounding box center [191, 132] width 279 height 14
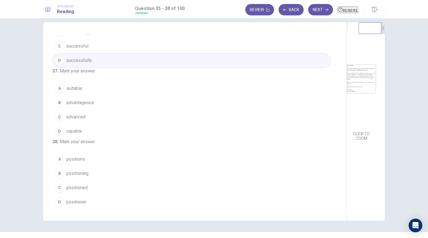
scroll to position [138, 0]
click at [98, 110] on button "C advanced" at bounding box center [191, 117] width 279 height 14
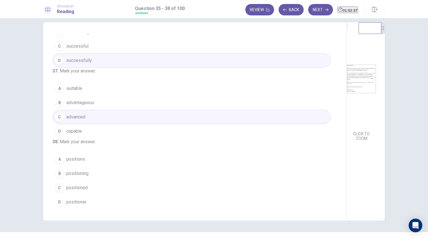
scroll to position [20, 0]
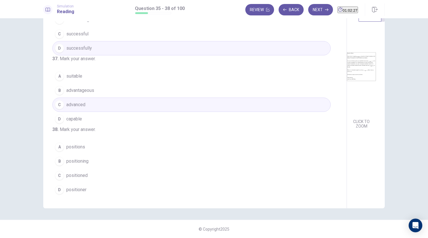
click at [96, 150] on button "A positions" at bounding box center [191, 147] width 279 height 14
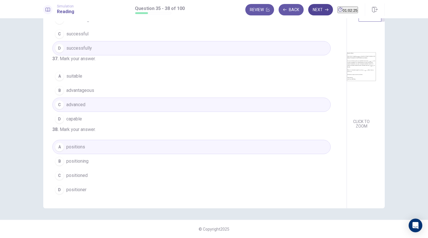
click at [311, 11] on button "Next" at bounding box center [321, 9] width 25 height 11
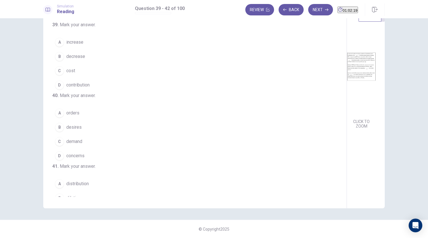
scroll to position [0, 0]
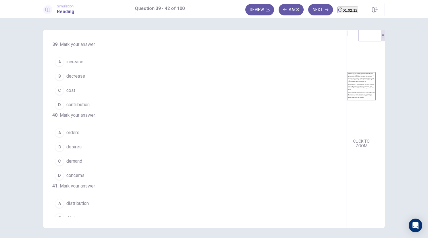
click at [100, 58] on button "A increase" at bounding box center [191, 62] width 279 height 14
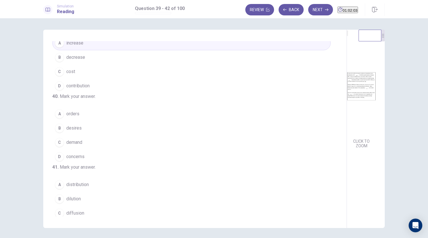
scroll to position [21, 0]
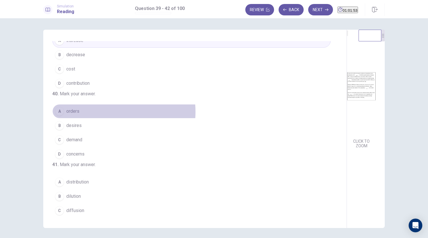
click at [100, 118] on button "A orders" at bounding box center [191, 111] width 279 height 14
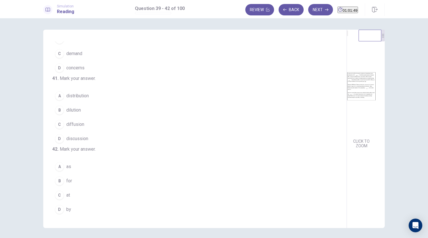
scroll to position [131, 0]
click at [99, 94] on button "A distribution" at bounding box center [191, 96] width 279 height 14
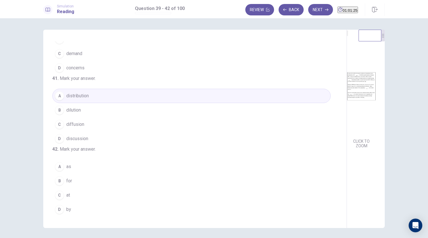
scroll to position [138, 0]
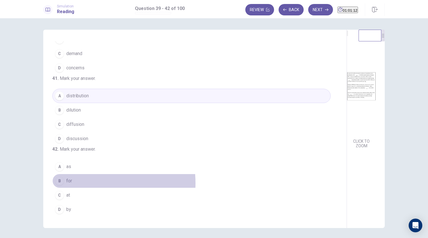
click at [79, 183] on button "B for" at bounding box center [191, 180] width 279 height 14
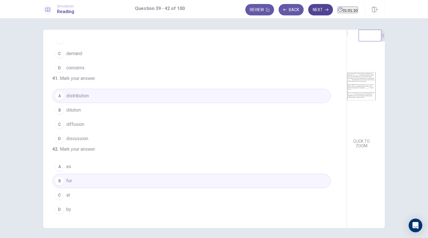
click at [316, 13] on button "Next" at bounding box center [321, 9] width 25 height 11
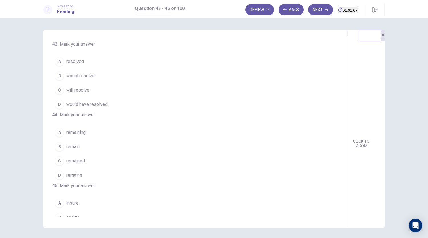
scroll to position [0, 0]
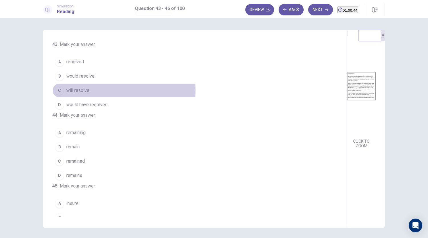
click at [105, 90] on button "C will resolve" at bounding box center [191, 90] width 279 height 14
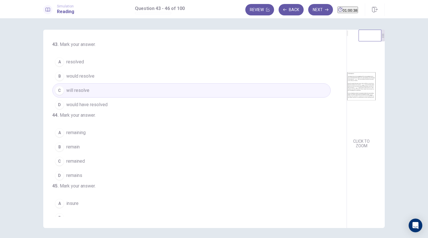
click at [105, 77] on button "B would resolve" at bounding box center [191, 76] width 279 height 14
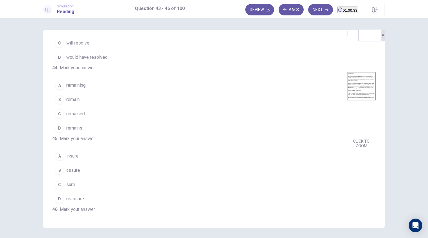
scroll to position [64, 0]
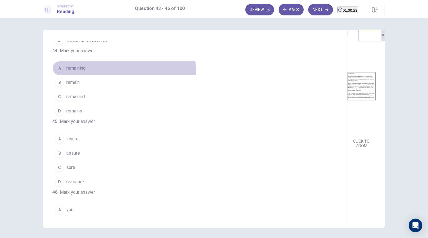
click at [100, 75] on button "A remaining" at bounding box center [191, 68] width 279 height 14
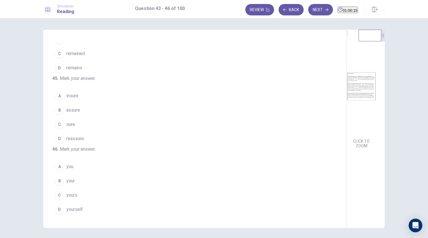
scroll to position [138, 0]
click at [90, 103] on button "B assure" at bounding box center [191, 110] width 279 height 14
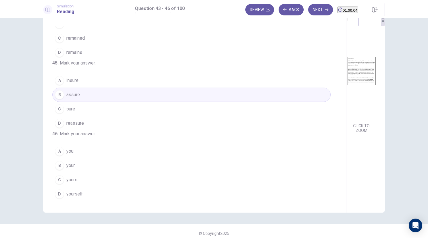
scroll to position [19, 0]
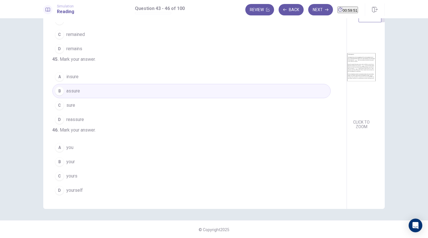
click at [70, 160] on span "your" at bounding box center [70, 161] width 9 height 7
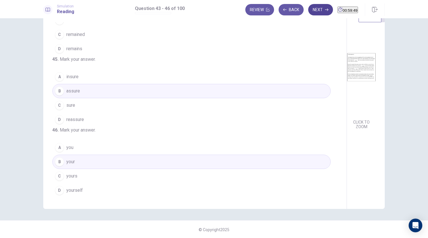
click at [309, 7] on button "Next" at bounding box center [321, 9] width 25 height 11
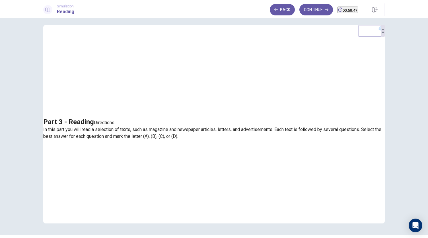
scroll to position [0, 0]
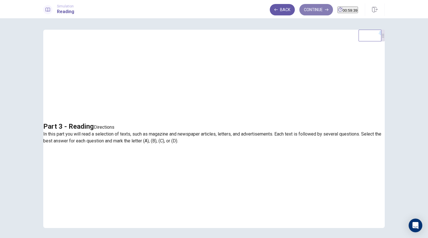
click at [300, 15] on button "Continue" at bounding box center [317, 9] width 34 height 11
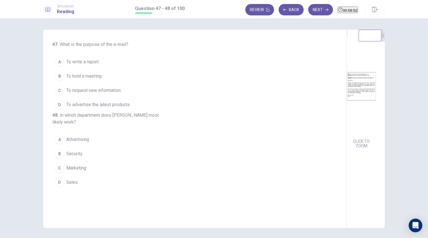
click at [85, 69] on button "B To hold a meeting" at bounding box center [191, 76] width 279 height 14
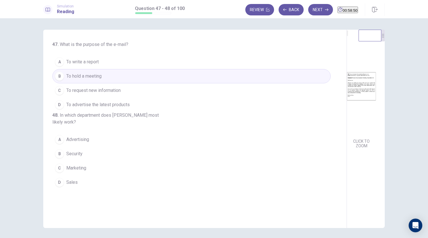
scroll to position [20, 0]
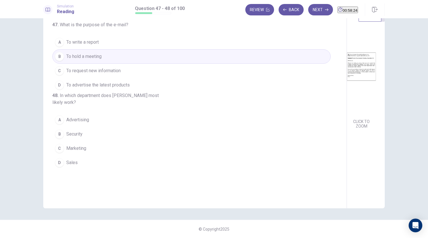
click at [88, 155] on button "C Marketing" at bounding box center [191, 148] width 279 height 14
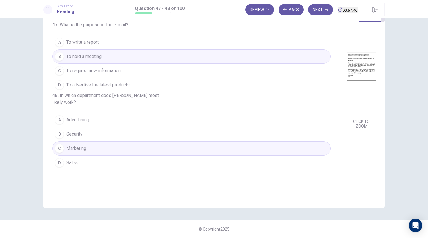
click at [96, 155] on button "C Marketing" at bounding box center [191, 148] width 279 height 14
click at [309, 8] on button "Next" at bounding box center [321, 9] width 25 height 11
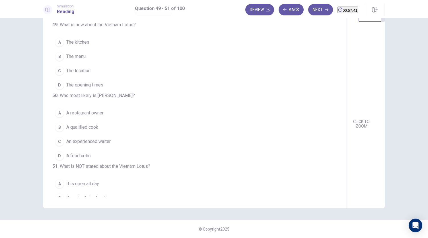
scroll to position [0, 0]
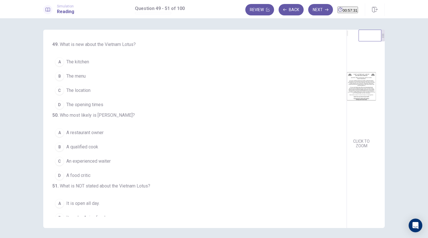
click at [347, 93] on img at bounding box center [361, 85] width 29 height 99
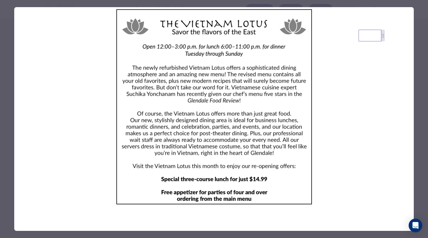
click at [320, 5] on div at bounding box center [214, 119] width 428 height 238
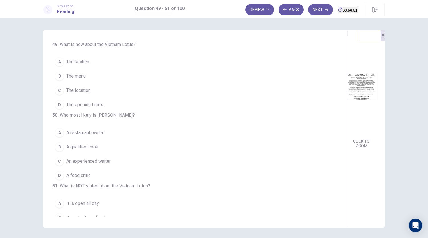
click at [103, 70] on button "B The menu" at bounding box center [191, 76] width 279 height 14
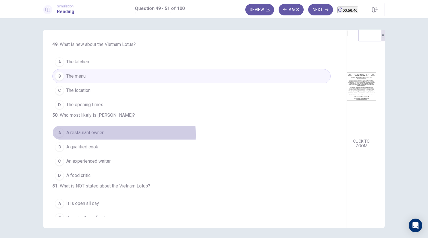
click at [97, 136] on span "A restaurant owner" at bounding box center [84, 132] width 37 height 7
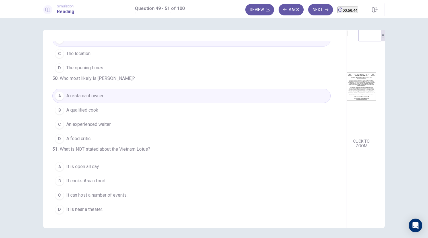
scroll to position [20, 0]
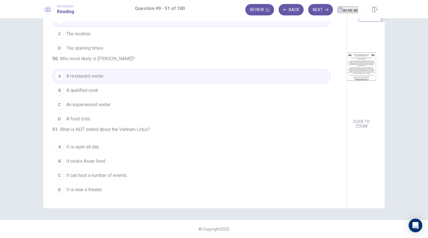
click at [97, 145] on span "It is open all day." at bounding box center [82, 146] width 33 height 7
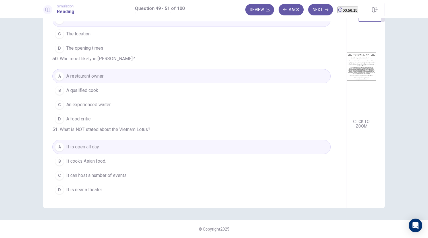
click at [105, 174] on span "It can host a number of events." at bounding box center [96, 175] width 61 height 7
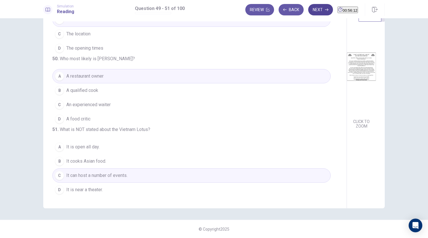
click at [309, 10] on button "Next" at bounding box center [321, 9] width 25 height 11
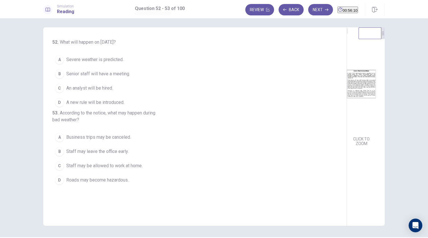
scroll to position [0, 0]
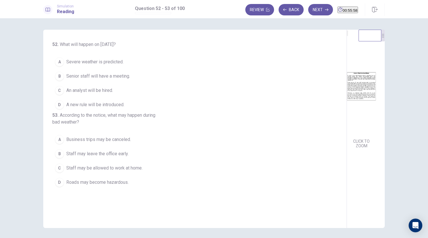
click at [347, 101] on img at bounding box center [361, 85] width 29 height 99
click at [136, 79] on button "B Senior staff will have a meeting." at bounding box center [191, 76] width 279 height 14
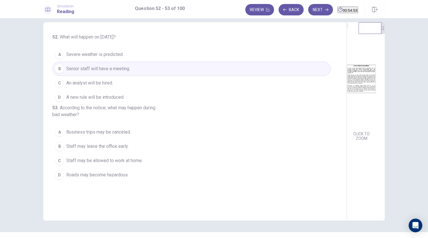
scroll to position [7, 0]
click at [135, 164] on span "Staff may be allowed to work at home." at bounding box center [104, 160] width 76 height 7
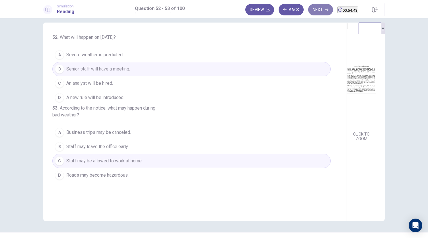
click at [310, 13] on button "Next" at bounding box center [321, 9] width 25 height 11
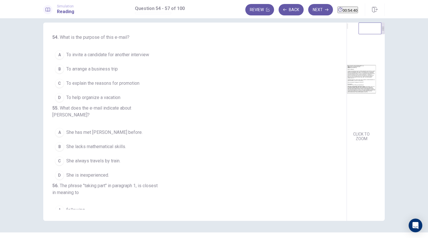
click at [347, 90] on img at bounding box center [361, 78] width 29 height 99
click at [142, 56] on span "To invite a candidate for another interview" at bounding box center [107, 54] width 83 height 7
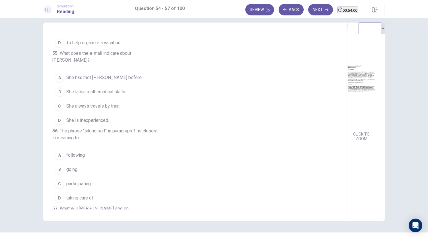
scroll to position [55, 0]
click at [132, 92] on button "B She lacks mathematical skills." at bounding box center [191, 91] width 279 height 14
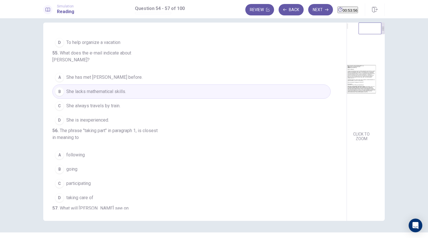
click at [347, 112] on img at bounding box center [361, 78] width 29 height 99
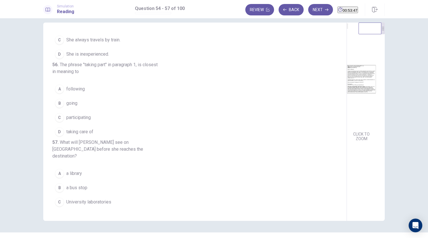
scroll to position [122, 0]
click at [90, 134] on span "taking care of" at bounding box center [79, 130] width 27 height 7
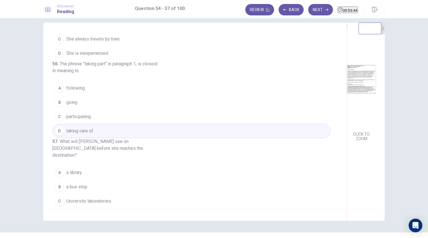
scroll to position [152, 0]
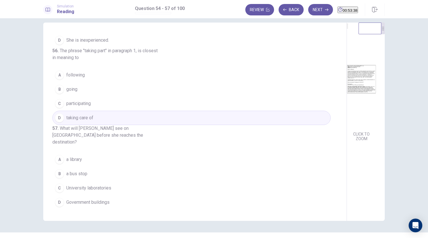
click at [347, 129] on img at bounding box center [361, 78] width 29 height 99
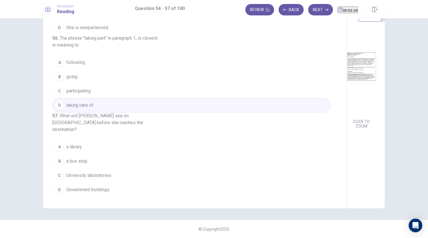
click at [120, 191] on button "D Government buildings" at bounding box center [191, 189] width 279 height 14
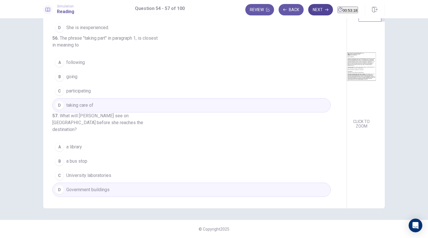
click at [313, 8] on button "Next" at bounding box center [321, 9] width 25 height 11
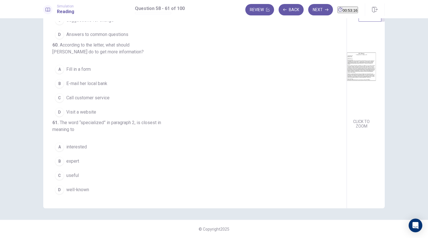
scroll to position [0, 0]
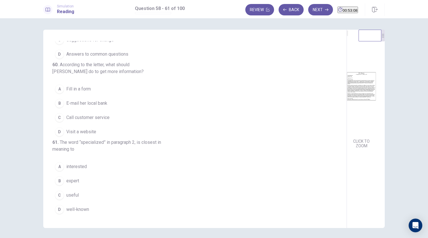
click at [347, 91] on img at bounding box center [361, 85] width 29 height 99
click at [125, 96] on button "B E-mail her local bank" at bounding box center [191, 103] width 279 height 14
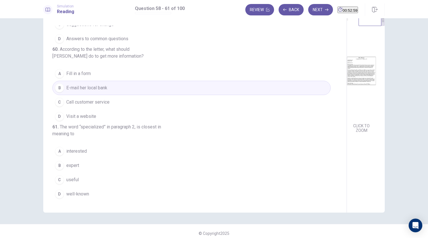
scroll to position [20, 0]
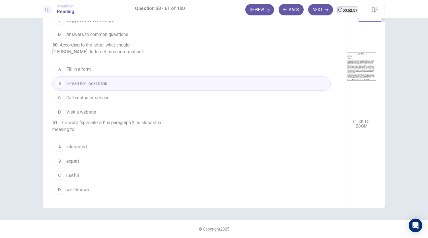
click at [347, 100] on img at bounding box center [361, 66] width 29 height 99
click at [111, 148] on button "A interested" at bounding box center [191, 147] width 279 height 14
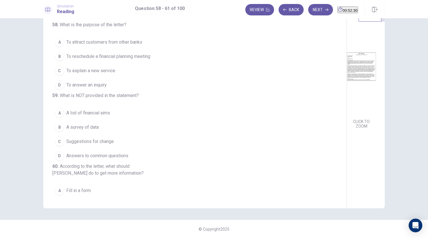
scroll to position [0, 0]
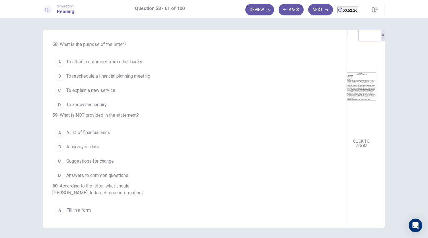
click at [138, 68] on button "A To attract customers from other banks" at bounding box center [191, 62] width 279 height 14
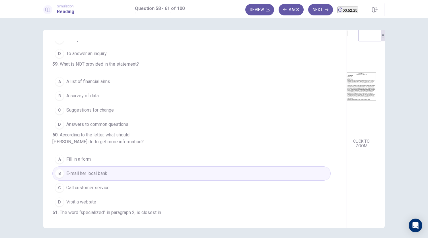
scroll to position [52, 0]
click at [124, 127] on span "Answers to common questions" at bounding box center [97, 123] width 62 height 7
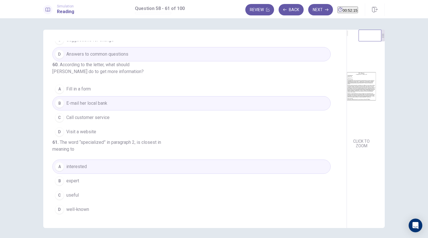
scroll to position [0, 0]
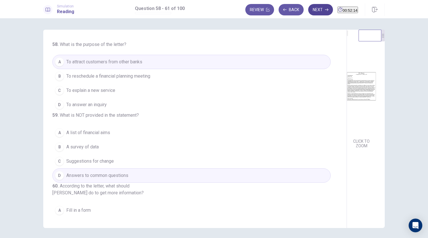
click at [309, 6] on button "Next" at bounding box center [321, 9] width 25 height 11
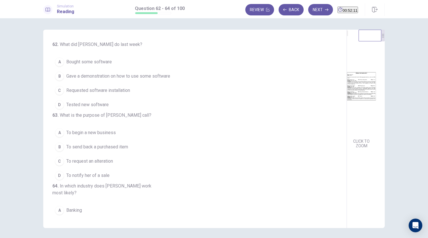
click at [347, 112] on img at bounding box center [361, 85] width 29 height 99
click at [347, 120] on img at bounding box center [361, 85] width 29 height 99
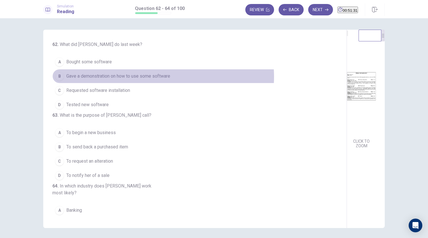
click at [162, 76] on span "Gave a demonstration on how to use some software" at bounding box center [118, 76] width 104 height 7
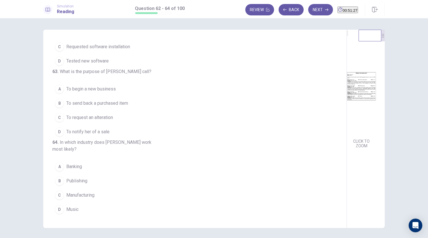
scroll to position [57, 0]
click at [347, 104] on img at bounding box center [361, 85] width 29 height 99
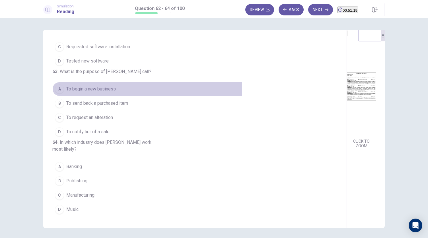
click at [146, 87] on button "A To begin a new business" at bounding box center [191, 89] width 279 height 14
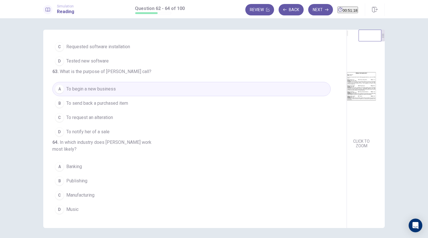
scroll to position [57, 0]
click at [347, 123] on img at bounding box center [361, 85] width 29 height 99
click at [96, 181] on button "B Publishing" at bounding box center [191, 180] width 279 height 14
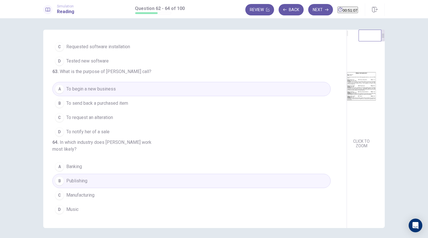
click at [347, 87] on img at bounding box center [361, 85] width 29 height 99
click at [309, 10] on button "Next" at bounding box center [321, 9] width 25 height 11
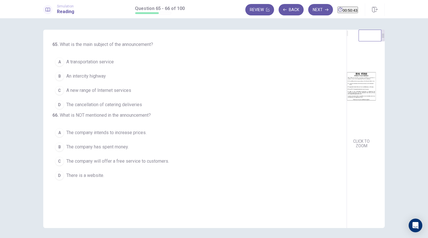
click at [347, 125] on img at bounding box center [361, 85] width 29 height 99
click at [77, 60] on span "A transportation service" at bounding box center [90, 61] width 48 height 7
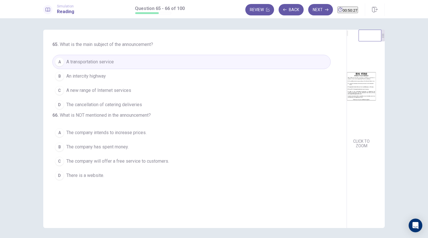
click at [71, 164] on span "The company will offer a free service to customers." at bounding box center [117, 161] width 103 height 7
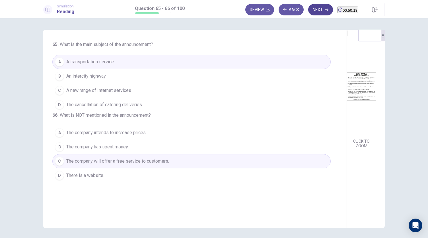
click at [309, 10] on button "Next" at bounding box center [321, 9] width 25 height 11
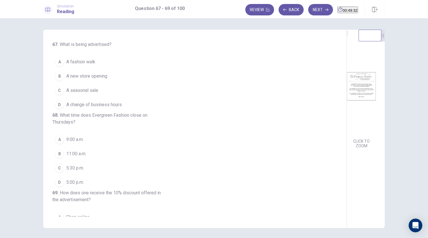
click at [66, 89] on span "A seasonal sale" at bounding box center [82, 90] width 32 height 7
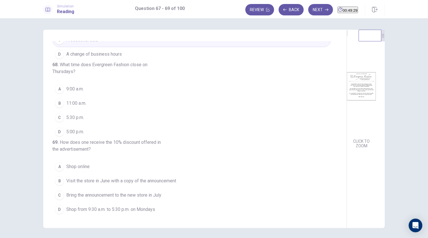
scroll to position [65, 0]
click at [59, 118] on button "C 5:30 p.m." at bounding box center [191, 117] width 279 height 14
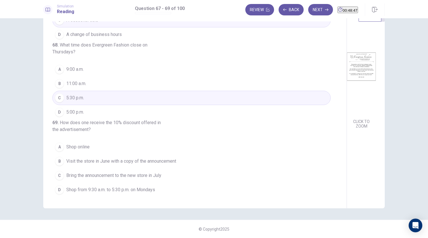
scroll to position [71, 0]
click at [60, 191] on div "D" at bounding box center [59, 189] width 9 height 9
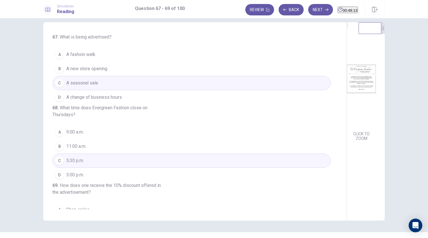
scroll to position [7, 0]
click at [73, 70] on span "A new store opening" at bounding box center [86, 68] width 41 height 7
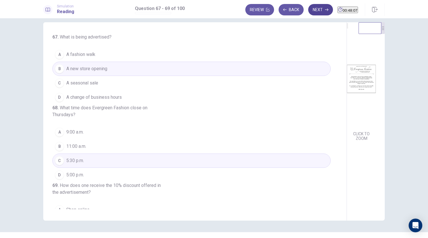
click at [310, 11] on button "Next" at bounding box center [321, 9] width 25 height 11
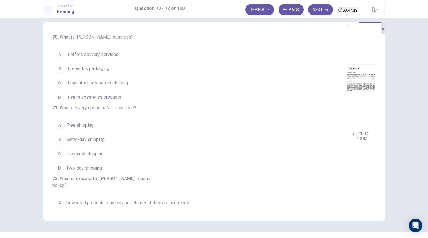
click at [123, 92] on button "D It sells cosmetics products." at bounding box center [191, 97] width 279 height 14
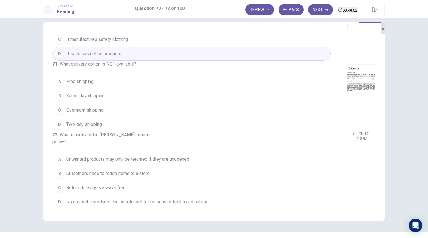
scroll to position [62, 0]
click at [111, 89] on button "B Same-day shipping" at bounding box center [191, 96] width 279 height 14
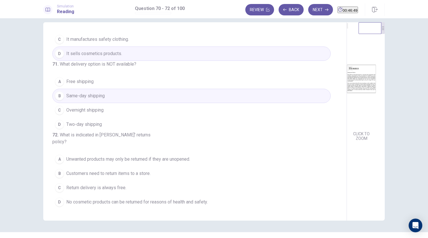
click at [94, 121] on span "Two-day shipping" at bounding box center [84, 124] width 36 height 7
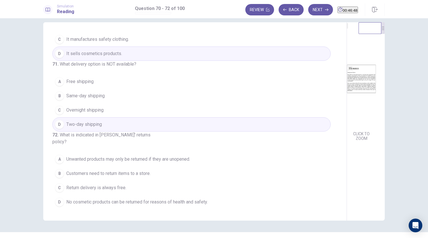
scroll to position [20, 0]
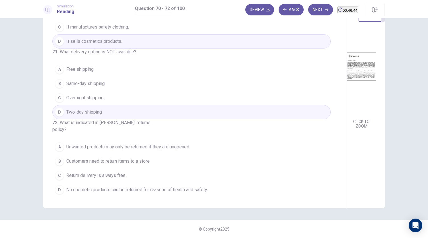
click at [95, 191] on span "No cosmetic products can be returned for reasons of health and safety." at bounding box center [137, 189] width 142 height 7
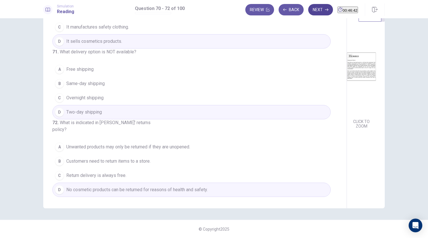
click at [313, 12] on button "Next" at bounding box center [321, 9] width 25 height 11
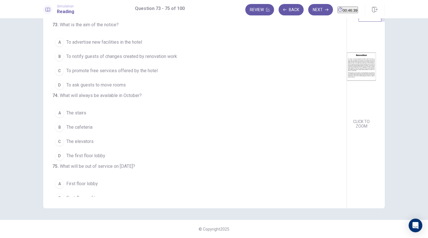
scroll to position [2, 0]
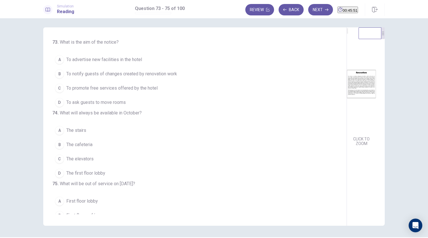
click at [151, 75] on span "To notify guests of changes created by renovation work" at bounding box center [121, 73] width 111 height 7
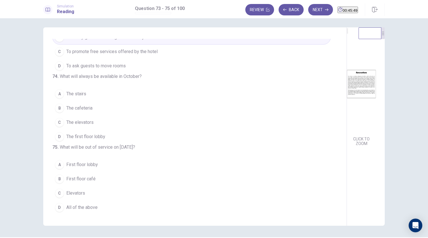
scroll to position [57, 0]
click at [84, 101] on button "B The cafeteria" at bounding box center [191, 108] width 279 height 14
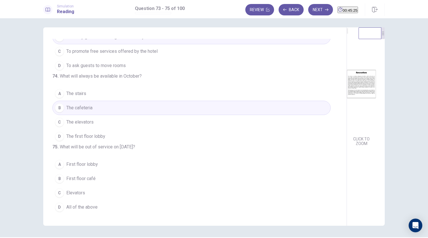
click at [92, 116] on button "C The elevators" at bounding box center [191, 122] width 279 height 14
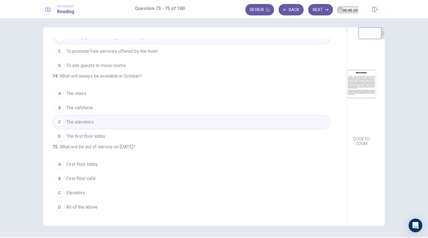
scroll to position [20, 0]
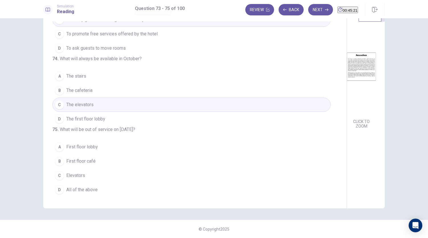
click at [97, 164] on button "B First floor café" at bounding box center [191, 161] width 279 height 14
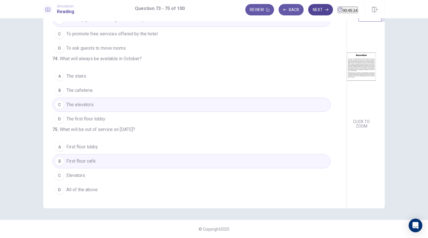
click at [309, 11] on button "Next" at bounding box center [321, 9] width 25 height 11
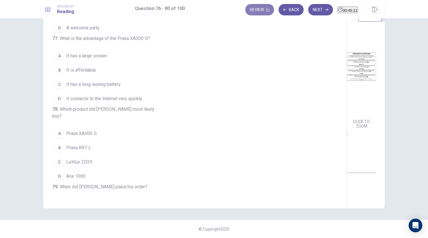
click at [252, 8] on button "Review" at bounding box center [260, 9] width 29 height 11
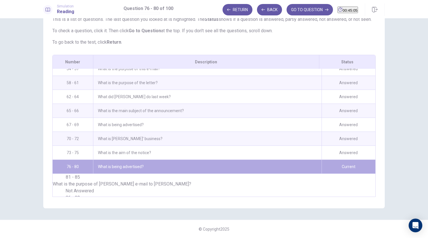
scroll to position [559, 0]
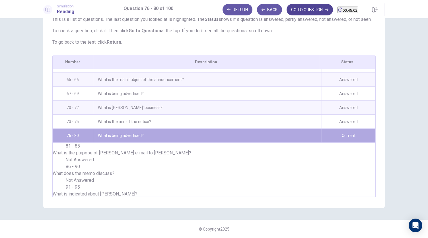
click at [307, 13] on button "GO TO QUESTION" at bounding box center [310, 9] width 46 height 11
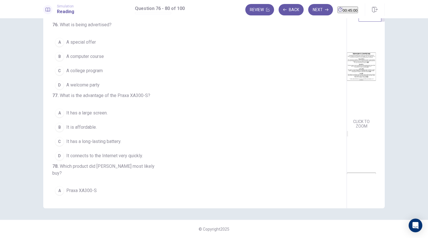
scroll to position [0, 0]
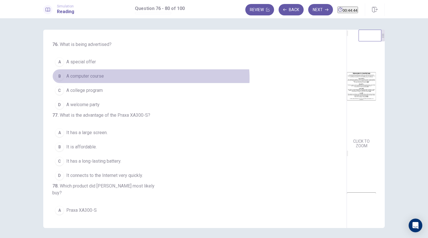
click at [150, 78] on button "B A computer course" at bounding box center [191, 76] width 279 height 14
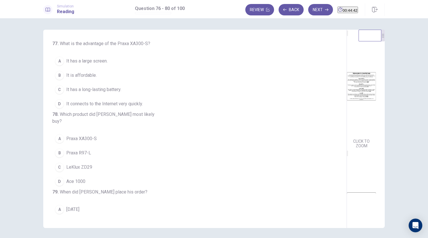
scroll to position [72, 0]
click at [125, 96] on button "C It has a long-lasting battery." at bounding box center [191, 89] width 279 height 14
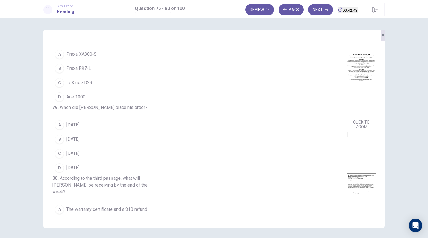
scroll to position [0, 0]
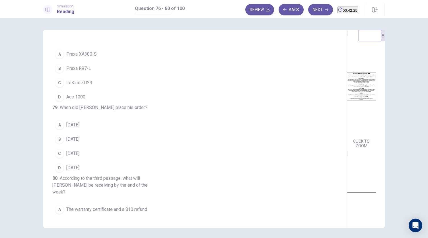
click at [99, 61] on button "A Praxa XA300-S" at bounding box center [191, 54] width 279 height 14
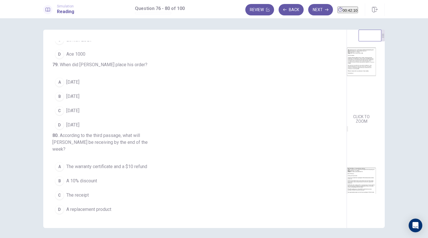
scroll to position [145, 0]
click at [79, 114] on span "September 12" at bounding box center [72, 110] width 13 height 7
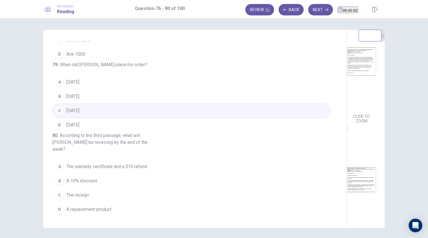
scroll to position [20, 0]
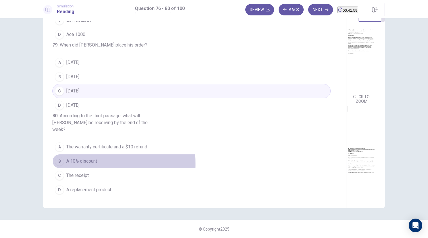
click at [80, 164] on span "A 10% discount" at bounding box center [81, 161] width 31 height 7
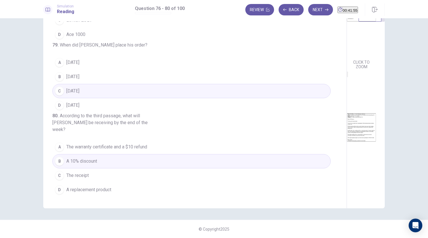
scroll to position [180, 0]
click at [143, 148] on span "The warranty certificate and a $10 refund" at bounding box center [106, 146] width 81 height 7
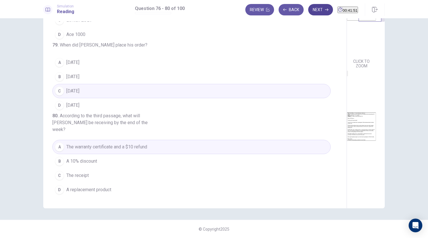
click at [312, 8] on button "Next" at bounding box center [321, 9] width 25 height 11
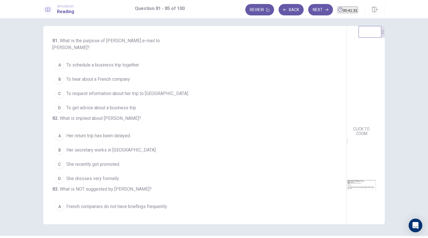
scroll to position [9, 0]
click at [152, 94] on span "To request information about her trip to Norway" at bounding box center [127, 93] width 122 height 7
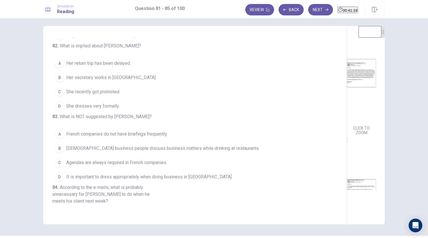
scroll to position [81, 0]
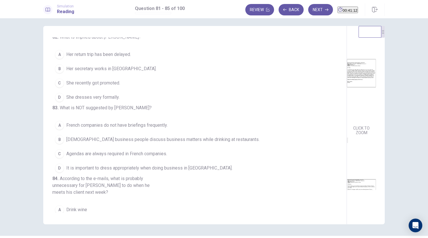
click at [133, 76] on button "B Her secretary works in France." at bounding box center [191, 69] width 279 height 14
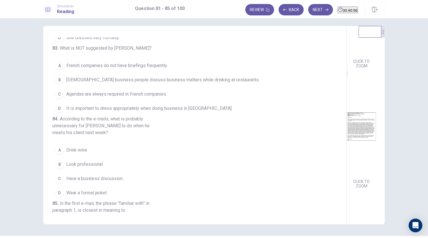
scroll to position [20, 0]
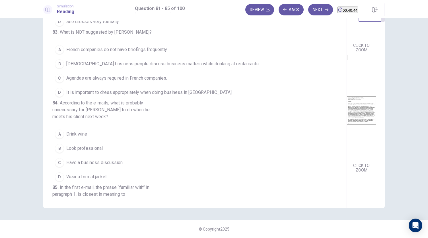
click at [162, 67] on span "French business people discuss business matters while drinking at restaurants." at bounding box center [162, 63] width 193 height 7
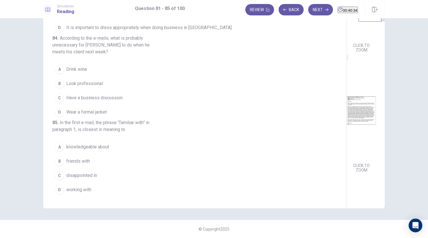
scroll to position [228, 0]
click at [144, 91] on button "B Look professional" at bounding box center [191, 83] width 279 height 14
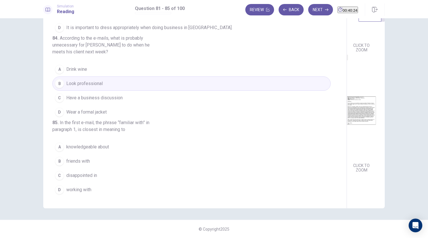
scroll to position [256, 0]
click at [101, 164] on button "B friends with" at bounding box center [191, 161] width 279 height 14
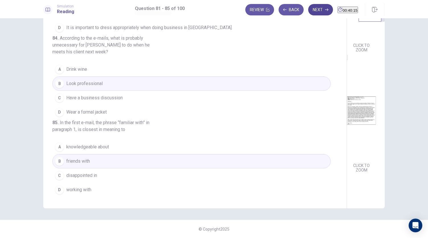
click at [309, 11] on button "Next" at bounding box center [321, 9] width 25 height 11
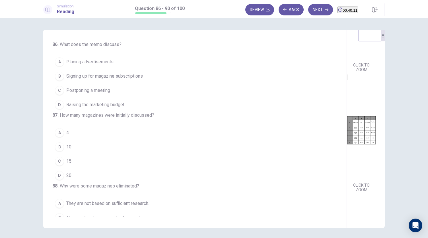
scroll to position [0, 0]
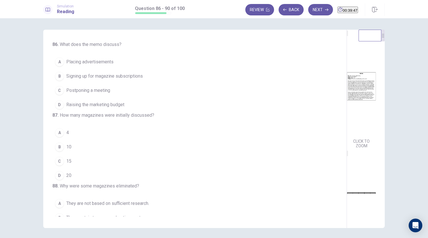
click at [140, 60] on button "A Placing advertisements" at bounding box center [191, 62] width 279 height 14
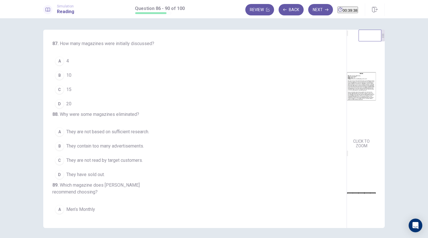
scroll to position [72, 0]
click at [71, 110] on button "D 20" at bounding box center [191, 103] width 279 height 14
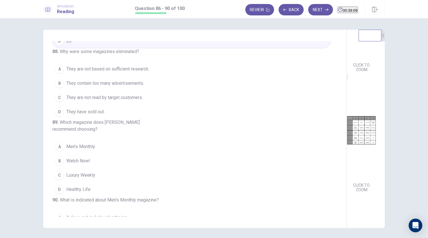
scroll to position [134, 0]
click at [134, 105] on button "C They are not read by target customers." at bounding box center [191, 98] width 279 height 14
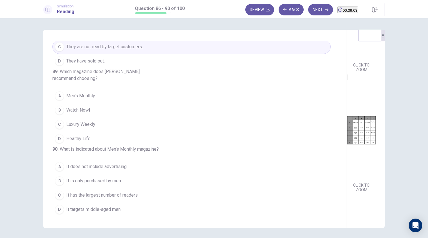
scroll to position [199, 0]
click at [89, 128] on span "Luxury Weekly" at bounding box center [80, 124] width 29 height 7
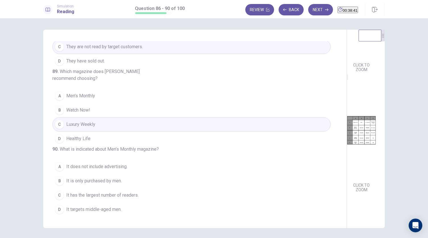
scroll to position [20, 0]
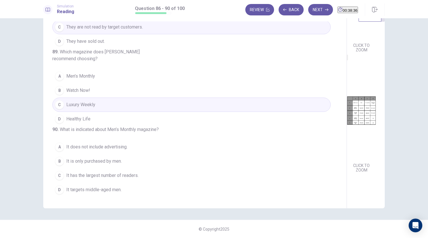
click at [128, 180] on button "C It has the largest number of readers." at bounding box center [191, 175] width 279 height 14
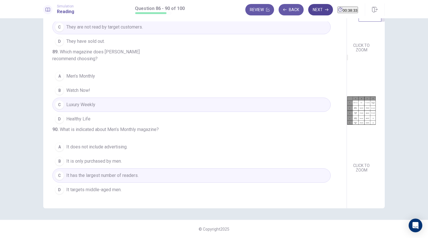
click at [311, 9] on button "Next" at bounding box center [321, 9] width 25 height 11
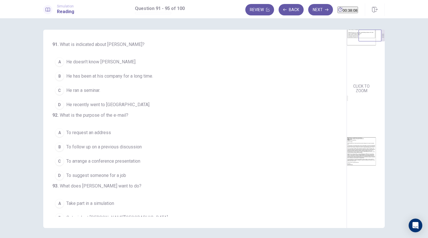
scroll to position [79, 0]
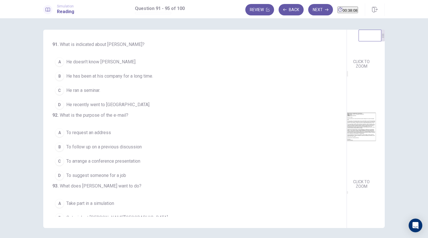
click at [347, 128] on img at bounding box center [361, 126] width 29 height 99
click at [115, 108] on button "D He recently went to Canada." at bounding box center [191, 104] width 279 height 14
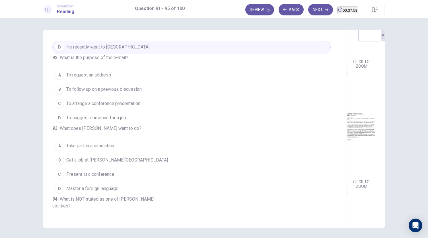
scroll to position [58, 0]
click at [143, 110] on button "C To arrange a conference presentation" at bounding box center [191, 103] width 279 height 14
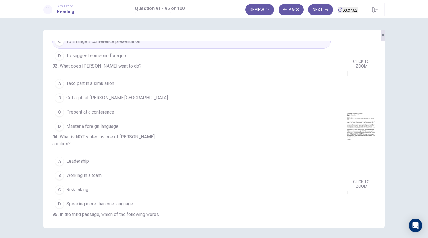
scroll to position [120, 0]
click at [347, 167] on img at bounding box center [361, 126] width 29 height 99
click at [149, 119] on button "C Present at a conference" at bounding box center [191, 112] width 279 height 14
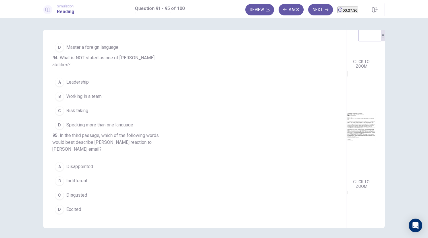
scroll to position [240, 0]
click at [347, 149] on img at bounding box center [361, 126] width 29 height 99
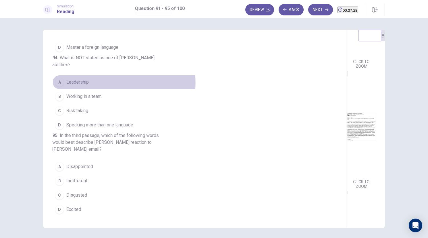
click at [112, 75] on button "A Leadership" at bounding box center [191, 82] width 279 height 14
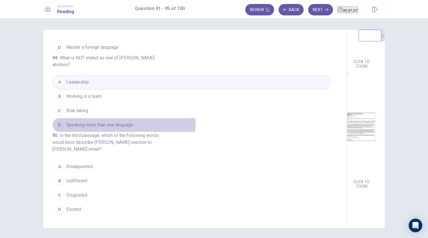
click at [106, 121] on span "Speaking more than one language" at bounding box center [99, 124] width 67 height 7
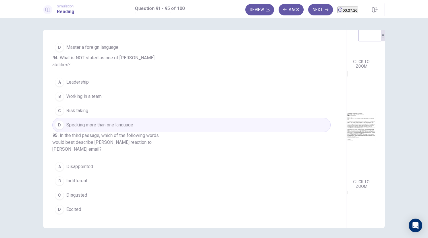
scroll to position [20, 0]
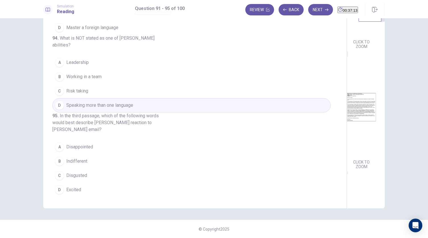
click at [105, 150] on button "A Disappointed" at bounding box center [191, 147] width 279 height 14
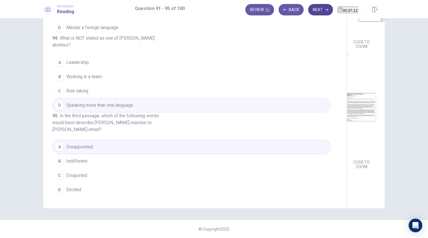
click at [314, 12] on button "Next" at bounding box center [321, 9] width 25 height 11
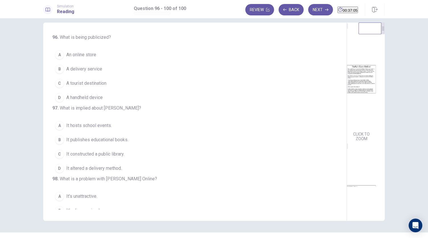
scroll to position [7, 0]
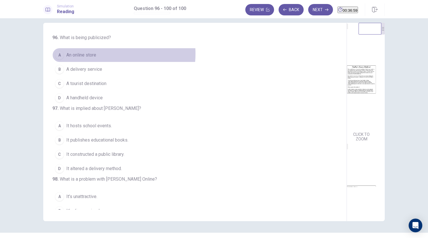
click at [102, 53] on button "A An online store" at bounding box center [191, 55] width 279 height 14
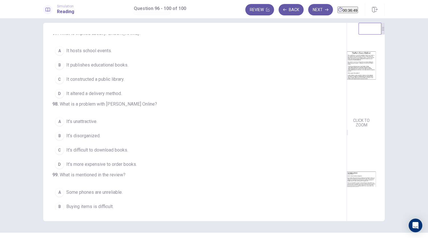
scroll to position [14, 0]
click at [147, 72] on button "B It publishes educational books." at bounding box center [191, 65] width 279 height 14
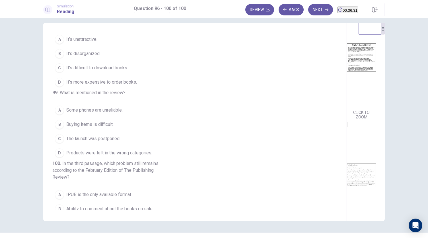
scroll to position [22, 0]
click at [107, 46] on button "A It’s unattractive." at bounding box center [191, 39] width 279 height 14
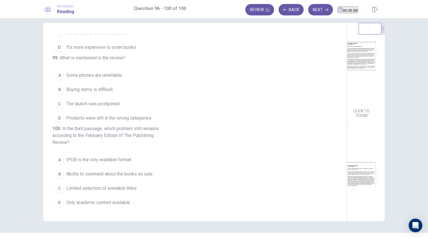
scroll to position [144, 0]
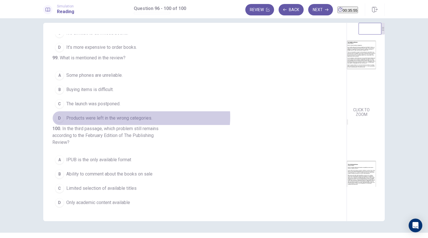
click at [140, 115] on span "Products were left in the wrong categories." at bounding box center [109, 118] width 86 height 7
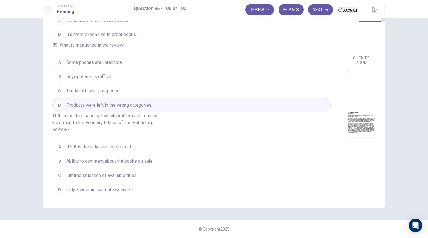
scroll to position [210, 0]
click at [137, 143] on button "A IPUB is the only available format" at bounding box center [191, 147] width 279 height 14
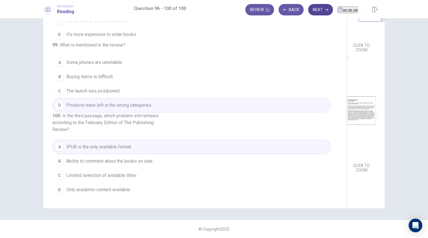
click at [309, 12] on button "Next" at bounding box center [321, 9] width 25 height 11
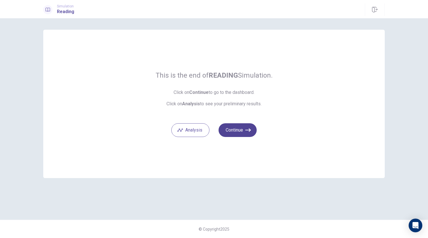
click at [237, 127] on button "Continue" at bounding box center [238, 130] width 38 height 14
